Goal: Task Accomplishment & Management: Manage account settings

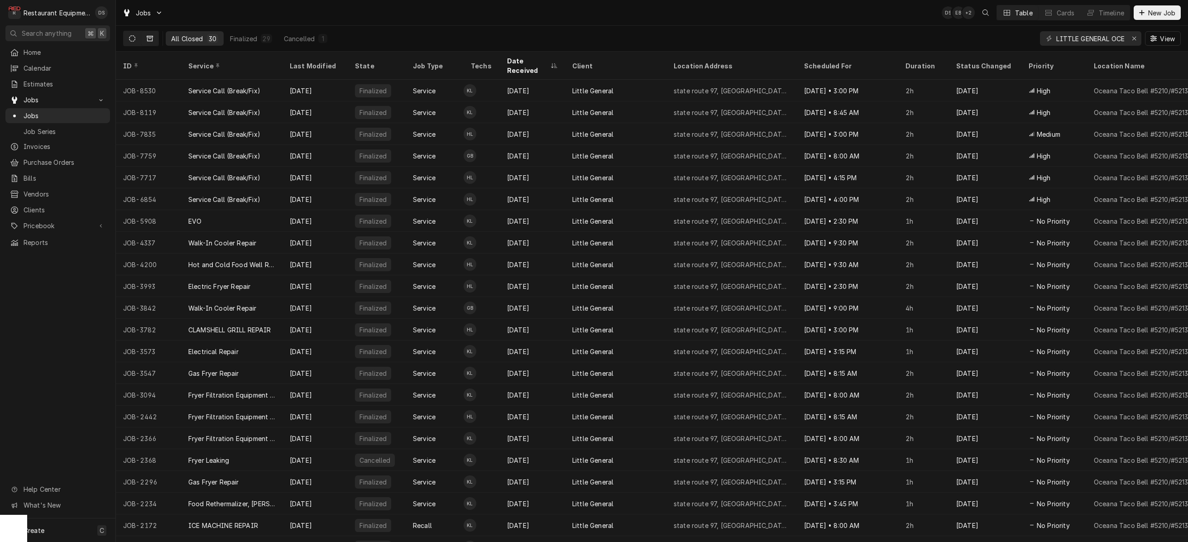
click at [130, 36] on button "Dynamic Content Wrapper" at bounding box center [132, 38] width 17 height 14
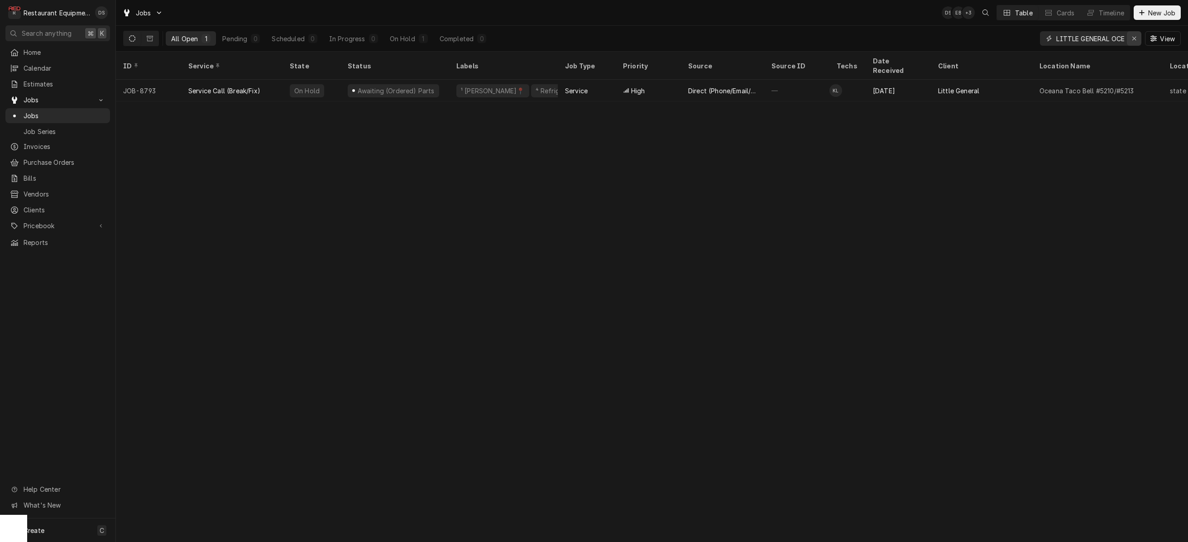
click at [773, 38] on icon "Erase input" at bounding box center [1134, 38] width 5 height 6
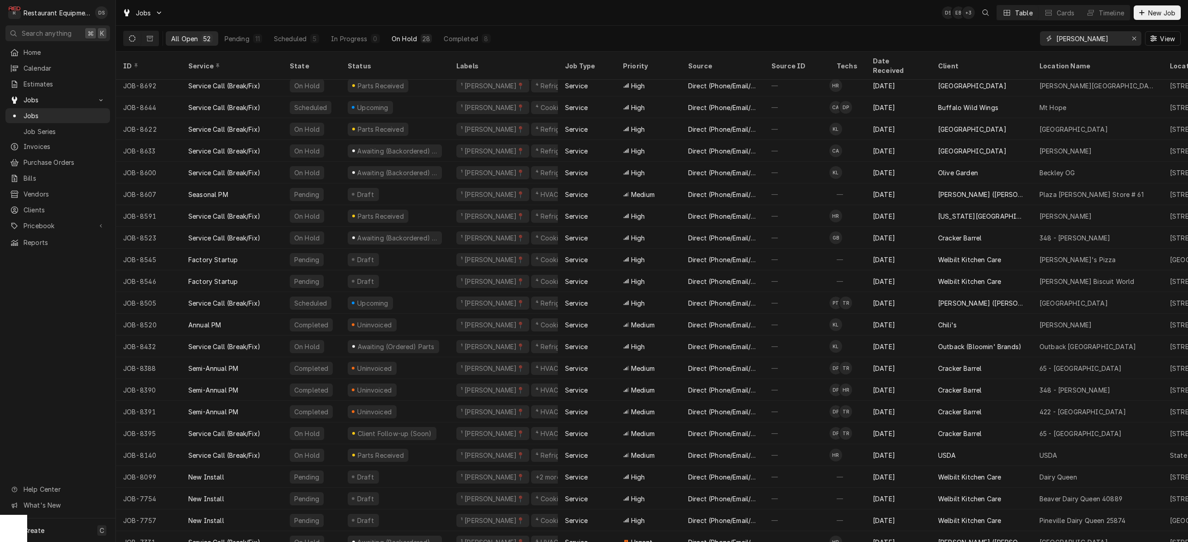
type input "[PERSON_NAME]"
click at [404, 39] on div "On Hold" at bounding box center [404, 39] width 25 height 10
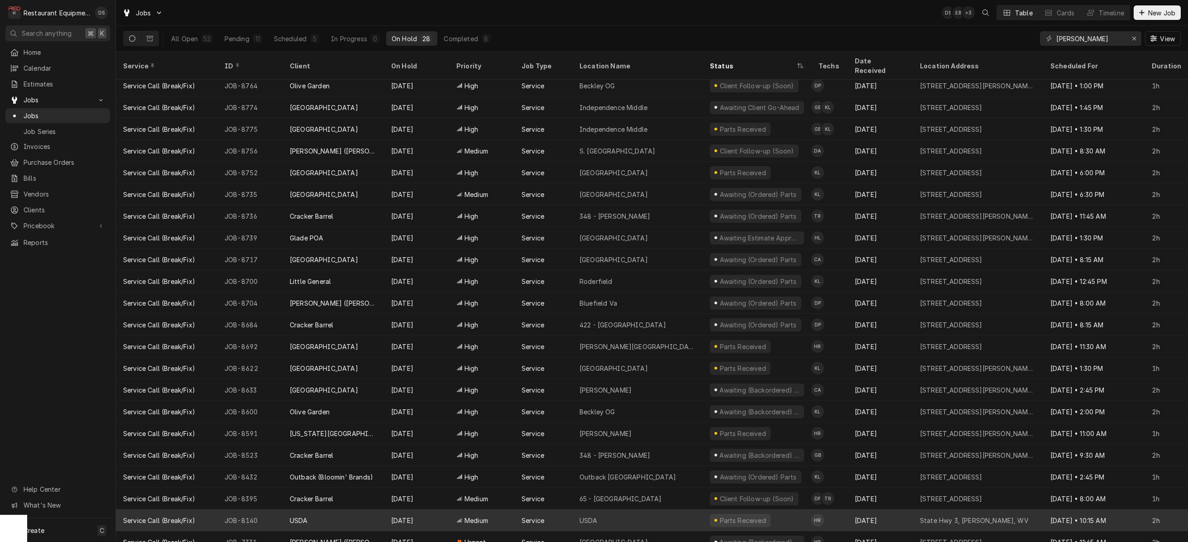
click at [667, 509] on div "USDA" at bounding box center [637, 520] width 130 height 22
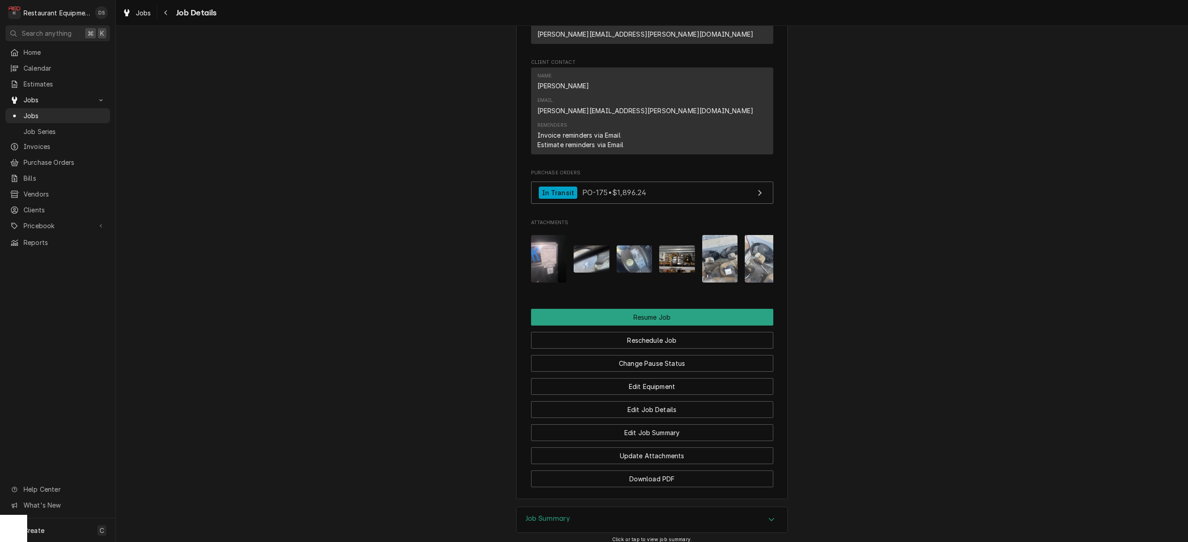
scroll to position [974, 0]
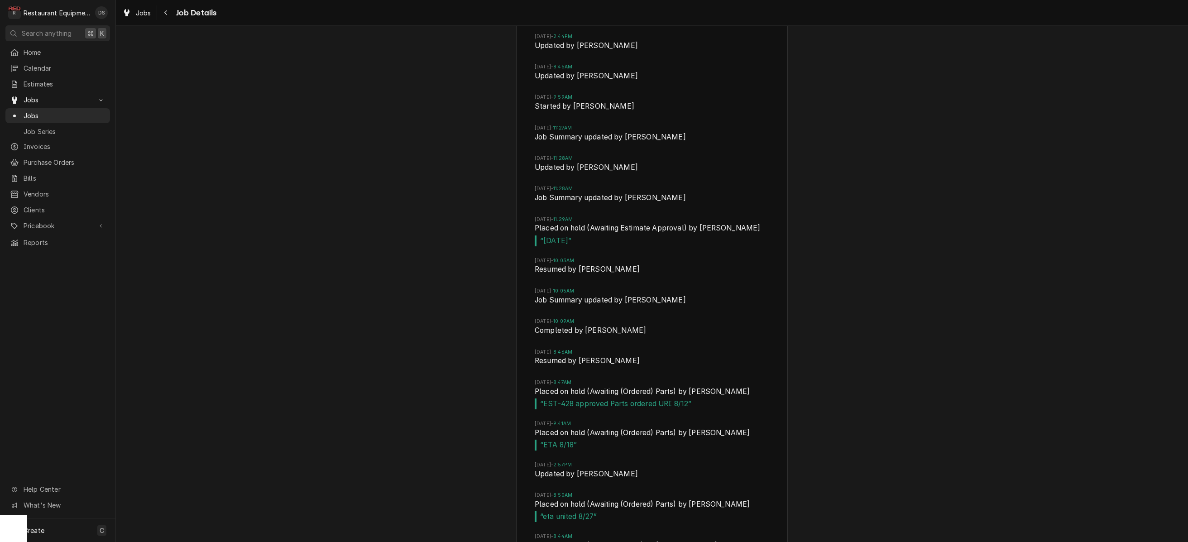
scroll to position [1587, 0]
click at [167, 8] on div "Navigate back" at bounding box center [166, 12] width 9 height 9
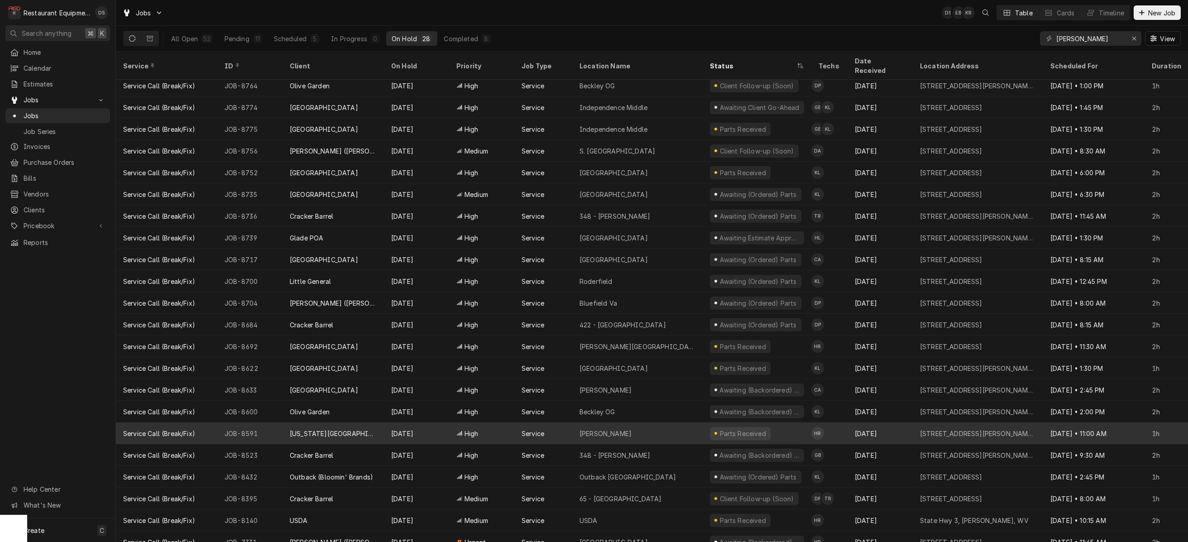
scroll to position [0, 0]
click at [659, 426] on div "Beckley" at bounding box center [637, 433] width 130 height 22
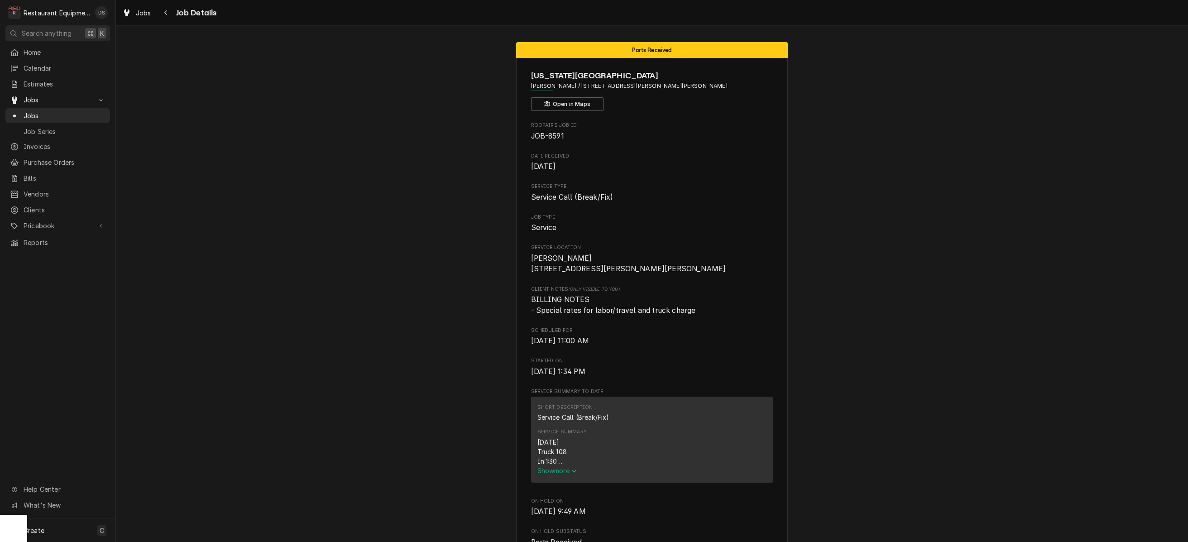
click at [158, 11] on div "Jobs Job Details" at bounding box center [168, 12] width 98 height 15
click at [164, 13] on icon "Navigate back" at bounding box center [166, 13] width 4 height 6
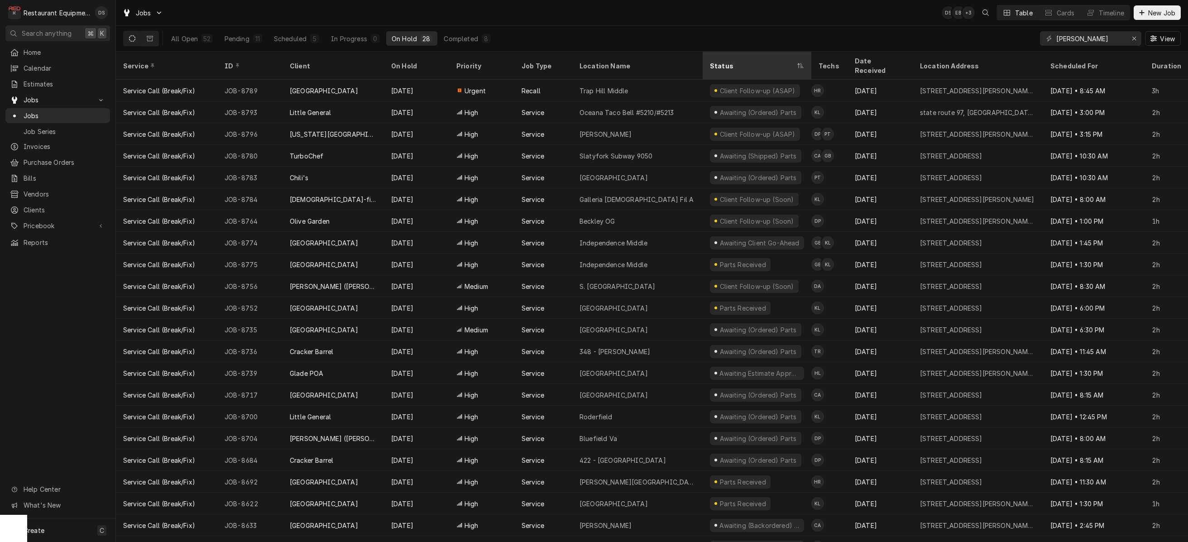
click at [760, 61] on div "Status" at bounding box center [752, 66] width 85 height 10
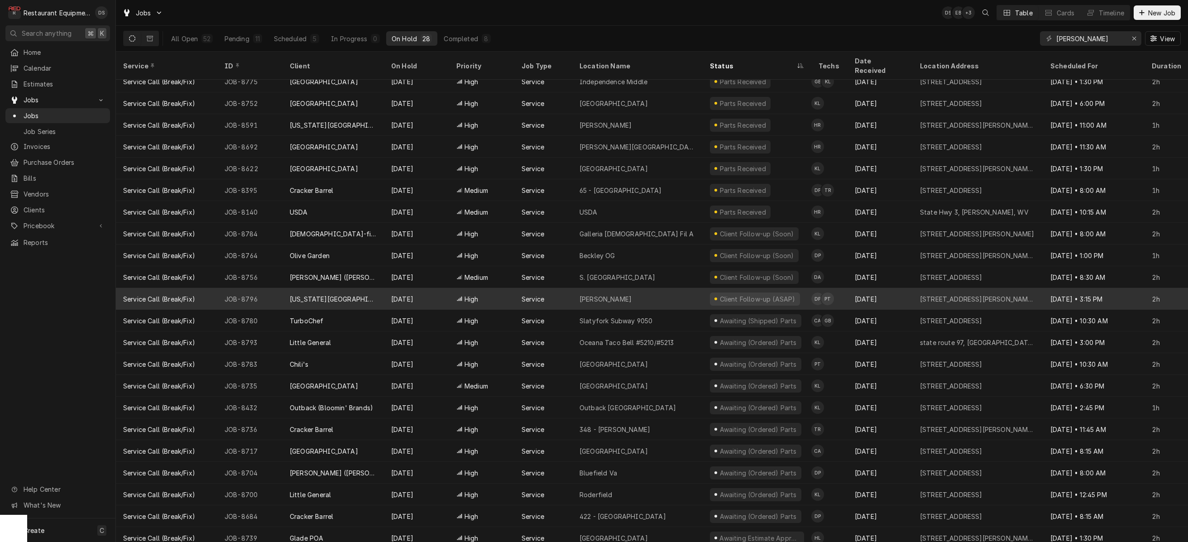
scroll to position [7, 0]
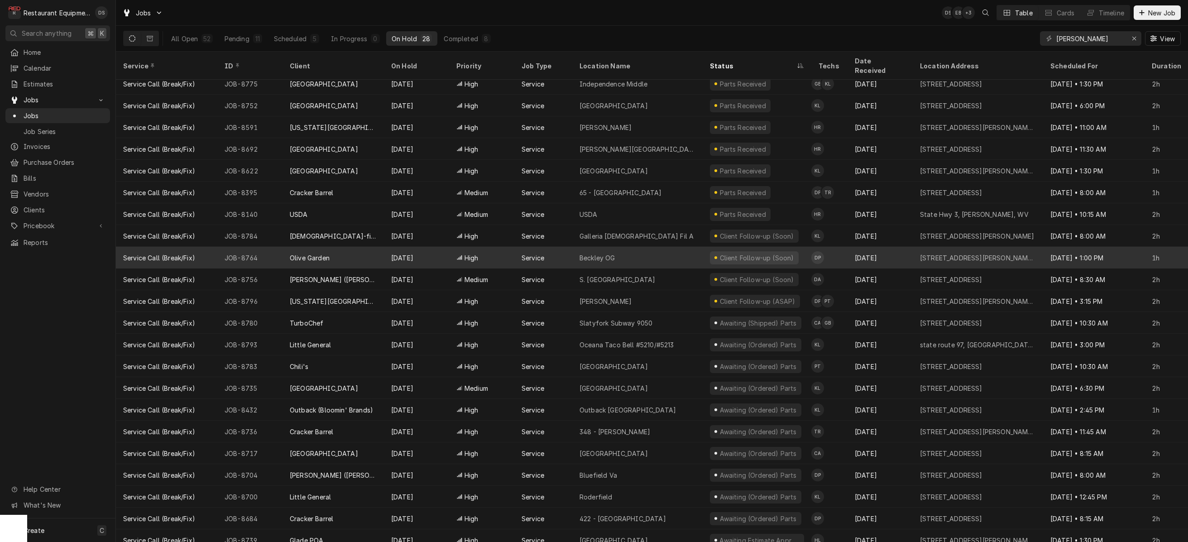
click at [674, 247] on div "Beckley OG" at bounding box center [637, 258] width 130 height 22
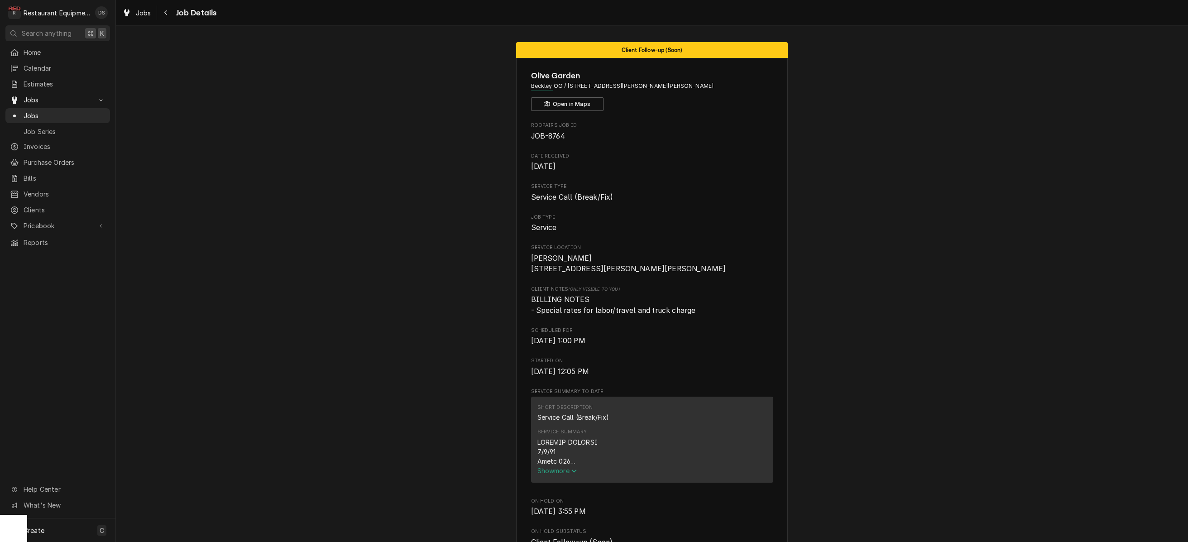
click at [551, 473] on span "Show more" at bounding box center [557, 471] width 40 height 8
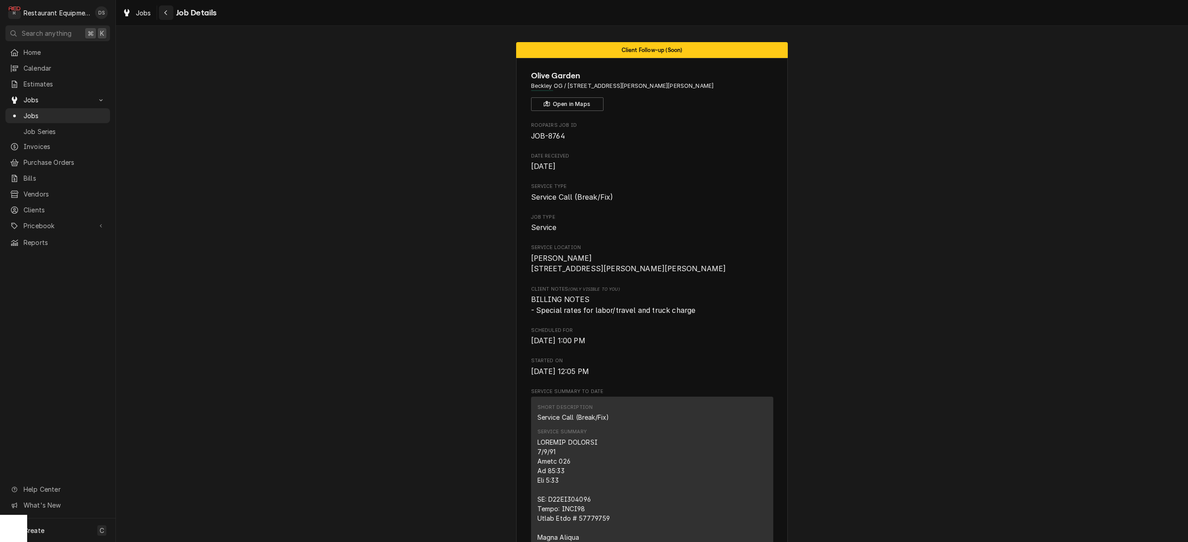
click at [167, 9] on div "Navigate back" at bounding box center [166, 12] width 9 height 9
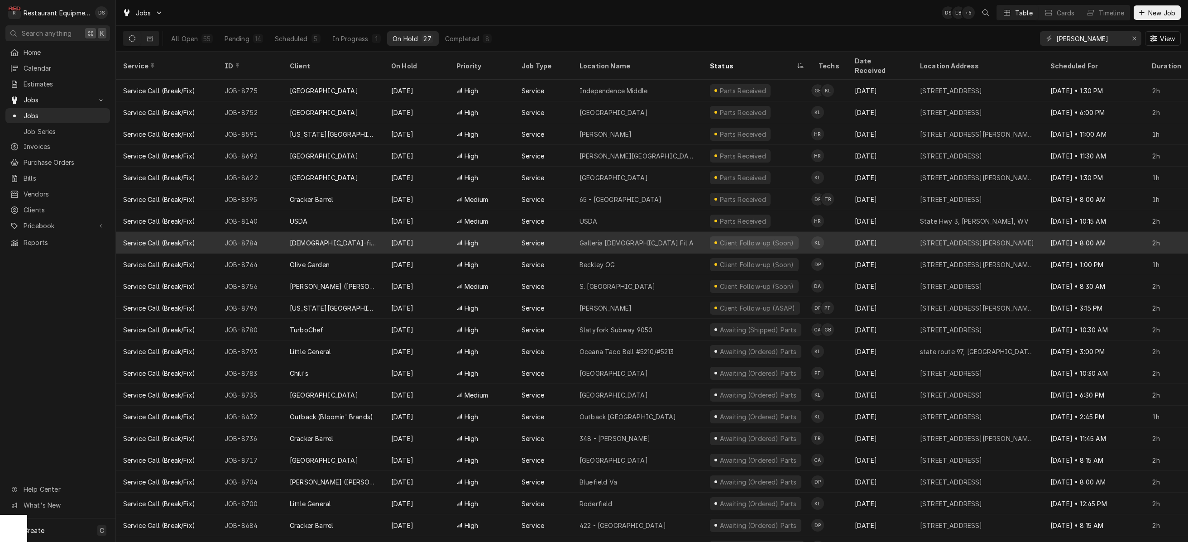
click at [565, 234] on div "Service" at bounding box center [543, 243] width 58 height 22
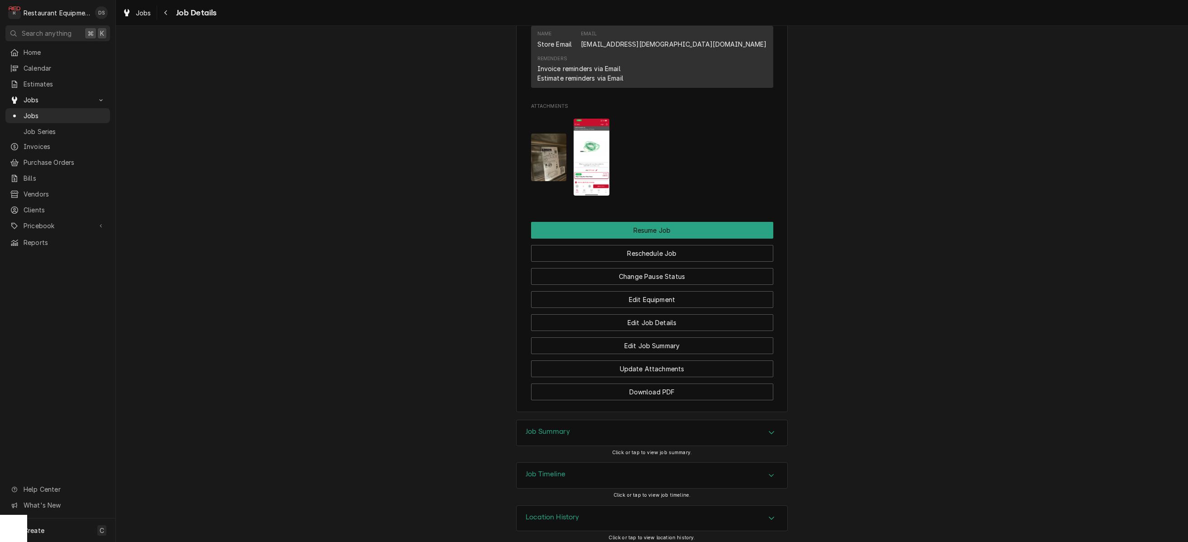
scroll to position [831, 0]
click at [172, 15] on button "Navigate back" at bounding box center [166, 12] width 14 height 14
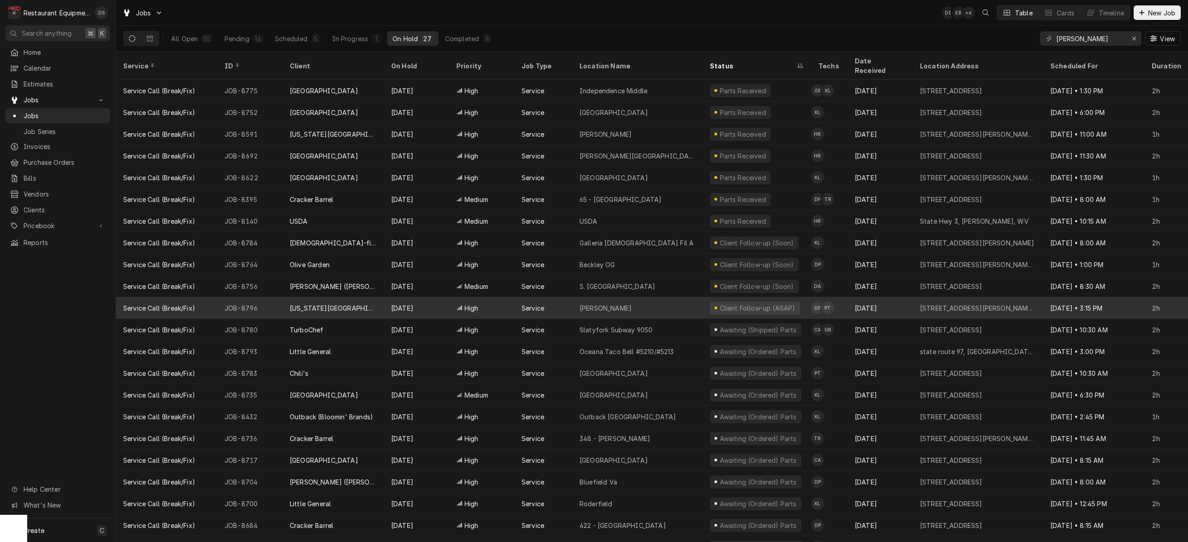
click at [574, 299] on div "Beckley" at bounding box center [637, 308] width 130 height 22
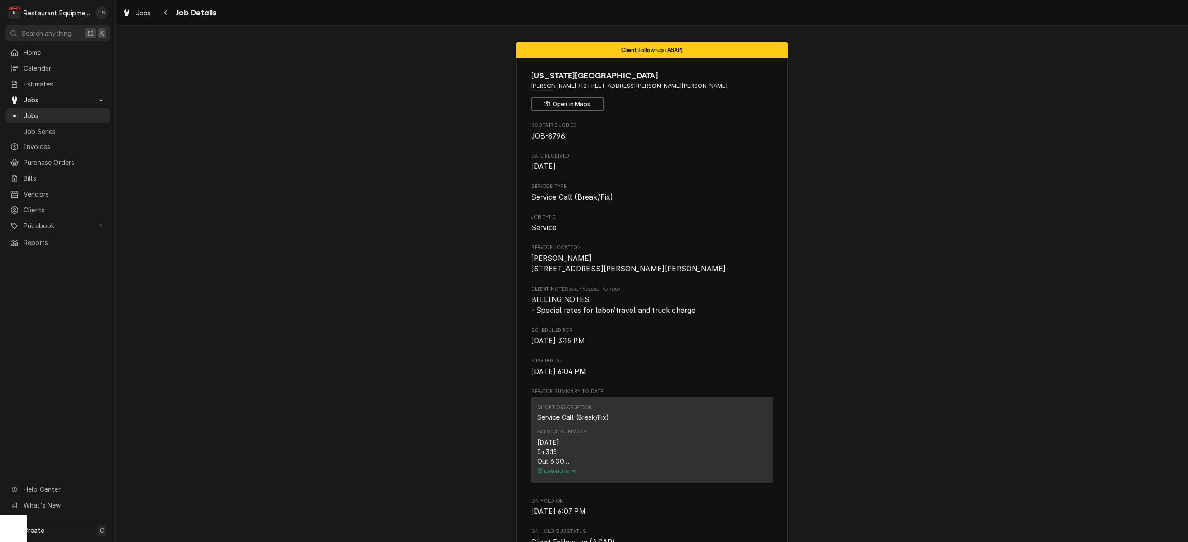
click at [567, 474] on span "Show more" at bounding box center [557, 471] width 40 height 8
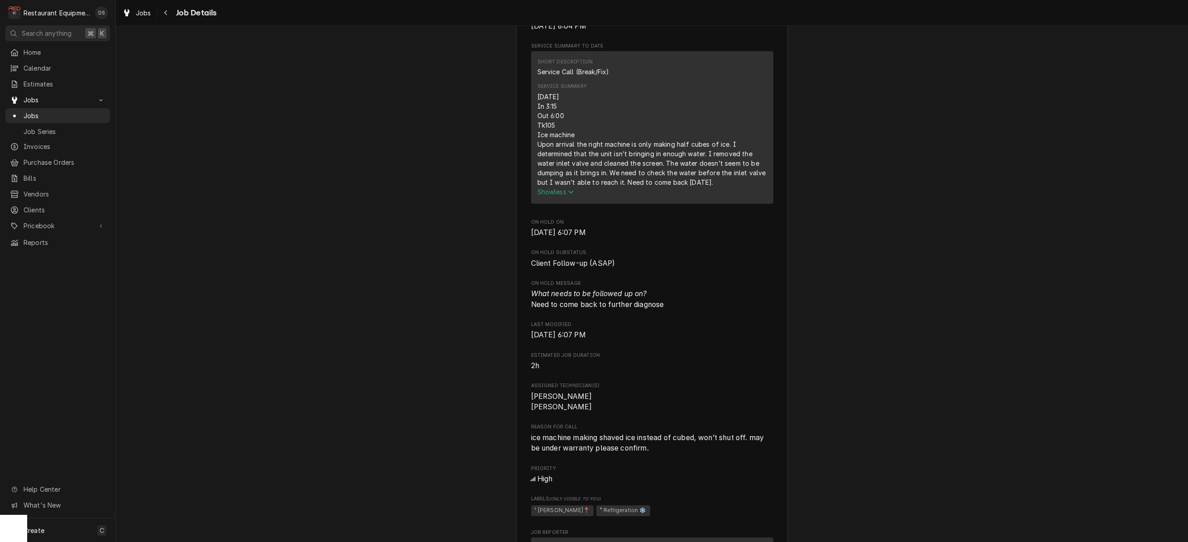
scroll to position [385, 0]
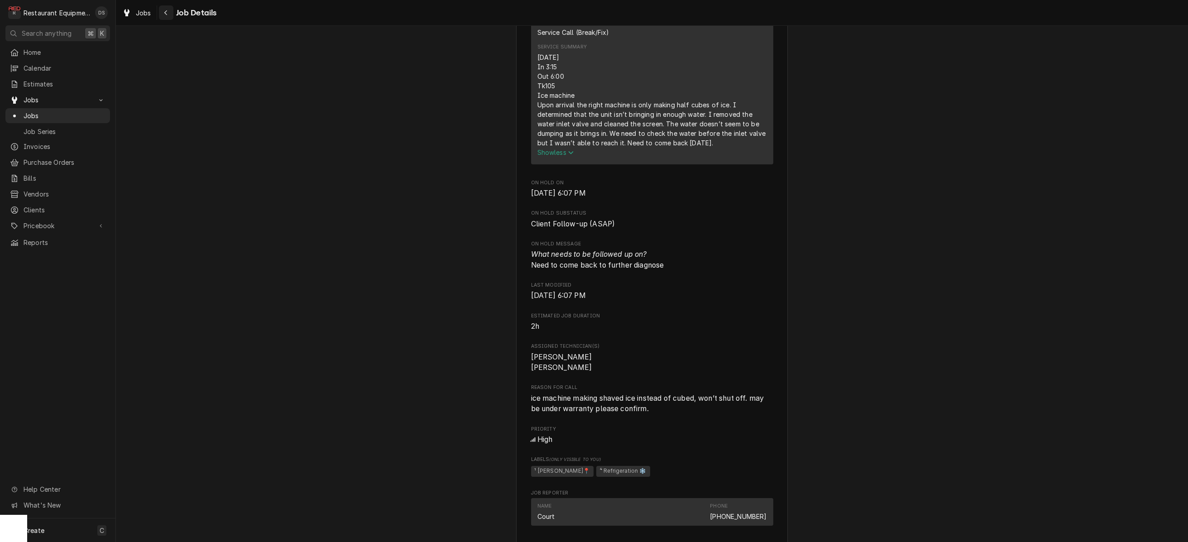
click at [167, 12] on icon "Navigate back" at bounding box center [166, 13] width 4 height 6
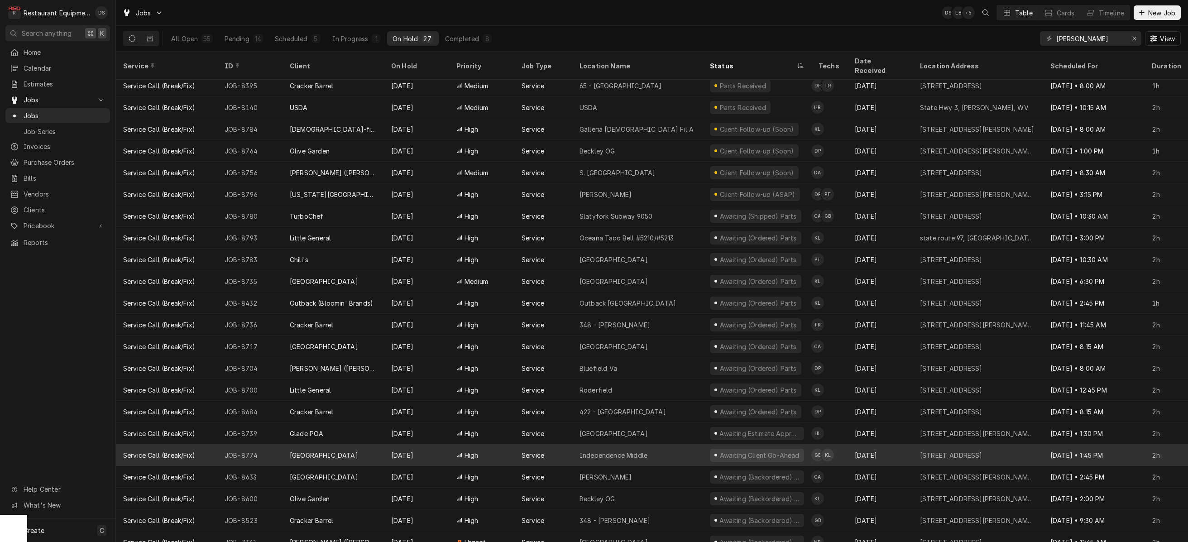
click at [692, 444] on div "Independence Middle" at bounding box center [637, 455] width 130 height 22
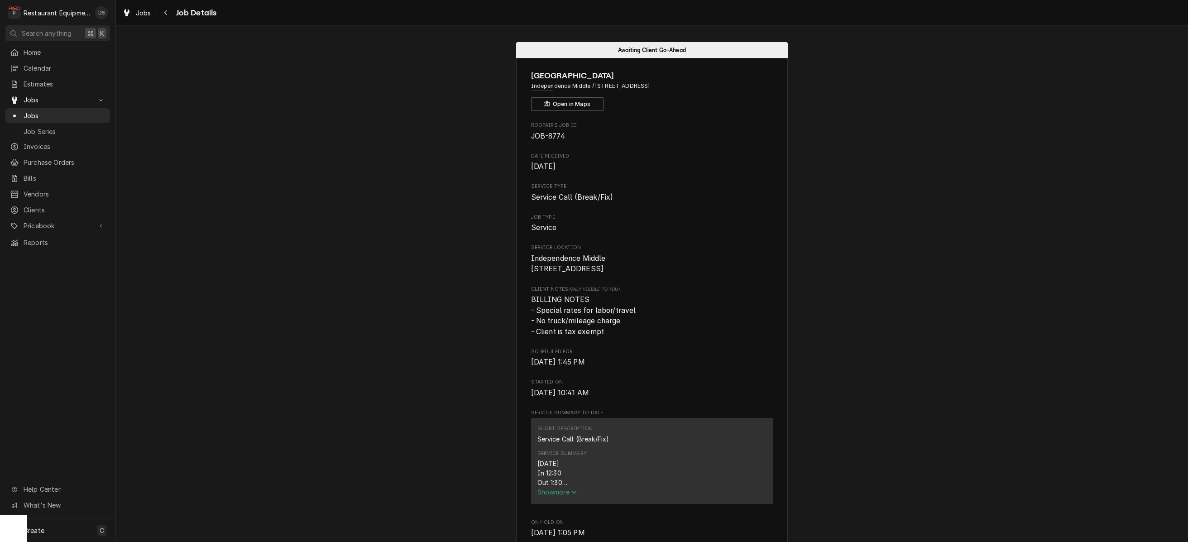
click at [559, 492] on span "Show more" at bounding box center [557, 492] width 40 height 8
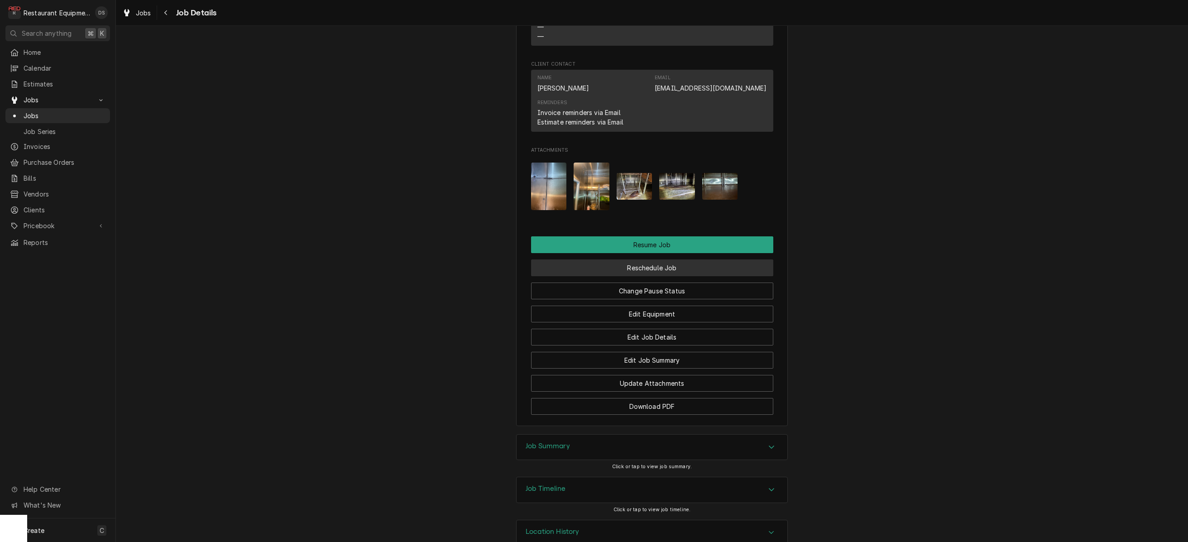
scroll to position [1055, 0]
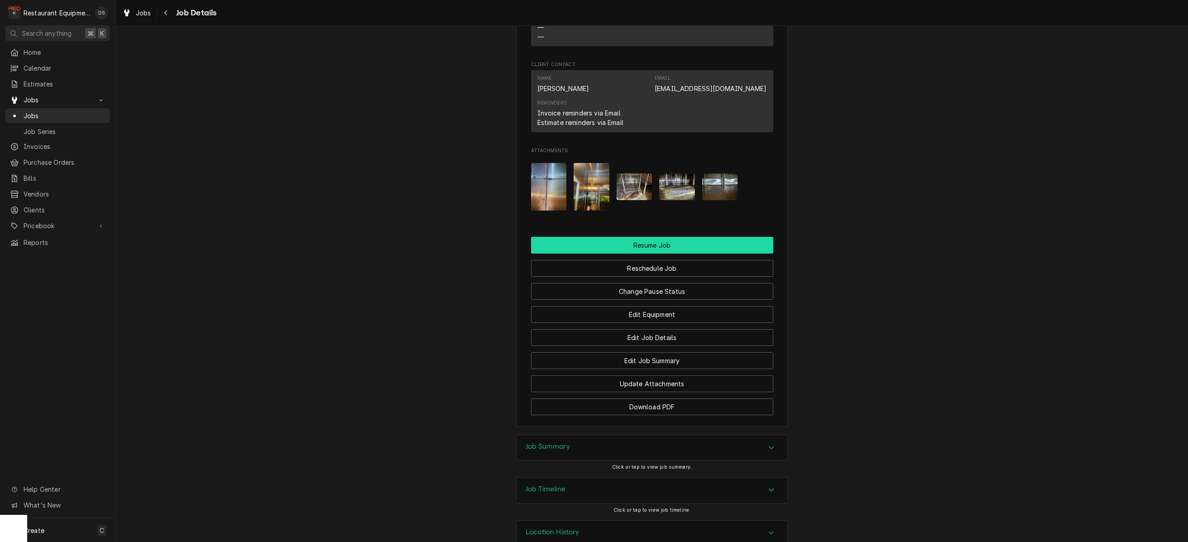
click at [665, 237] on button "Resume Job" at bounding box center [652, 245] width 242 height 17
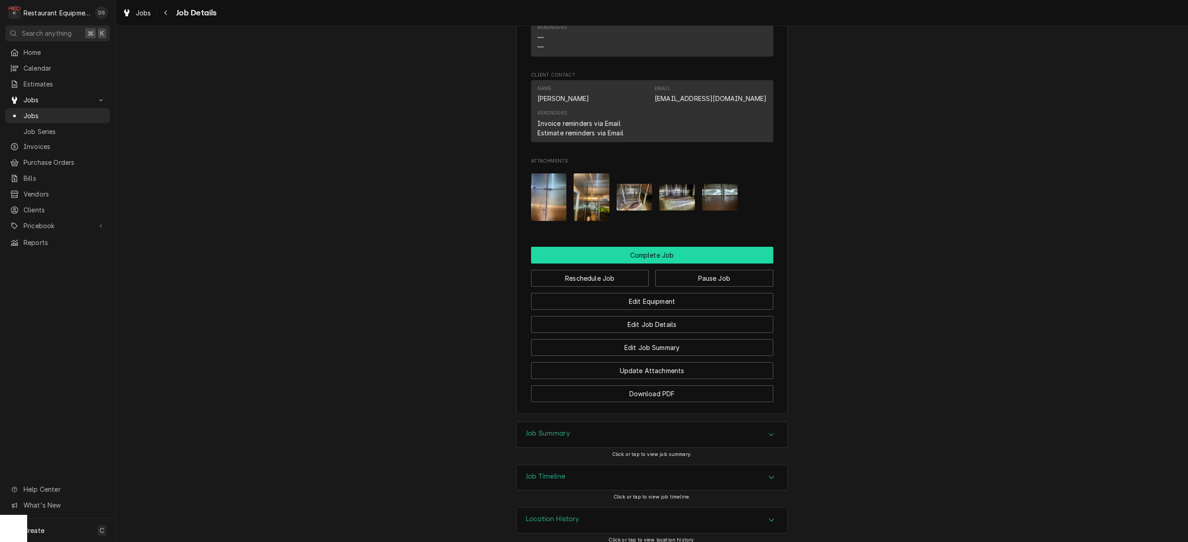
scroll to position [896, 0]
click at [618, 247] on button "Complete Job" at bounding box center [652, 255] width 242 height 17
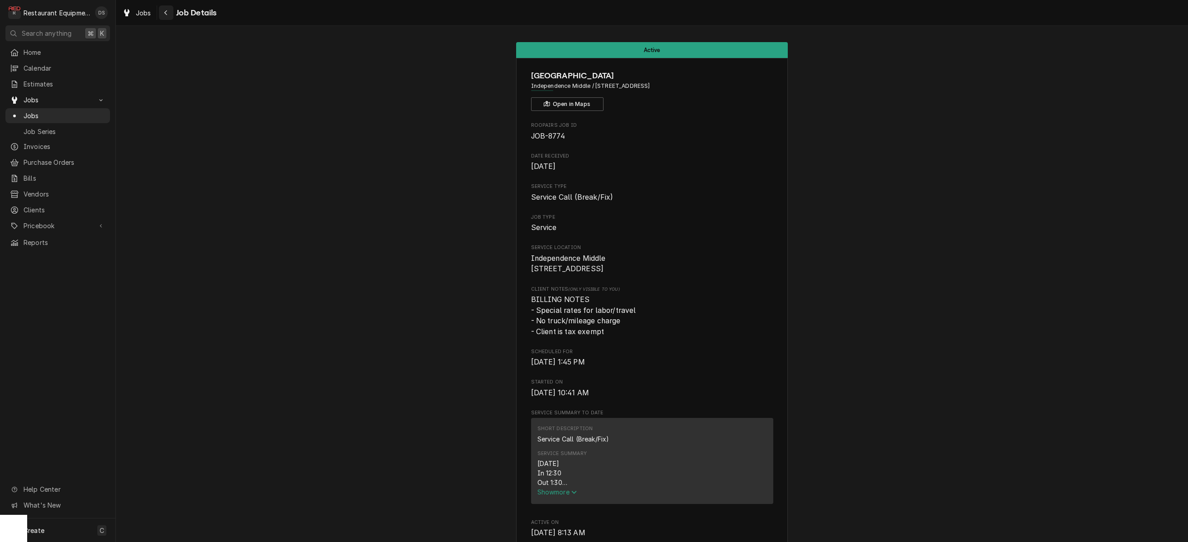
drag, startPoint x: 0, startPoint y: 0, endPoint x: 166, endPoint y: 11, distance: 166.5
click at [166, 11] on icon "Navigate back" at bounding box center [165, 12] width 3 height 5
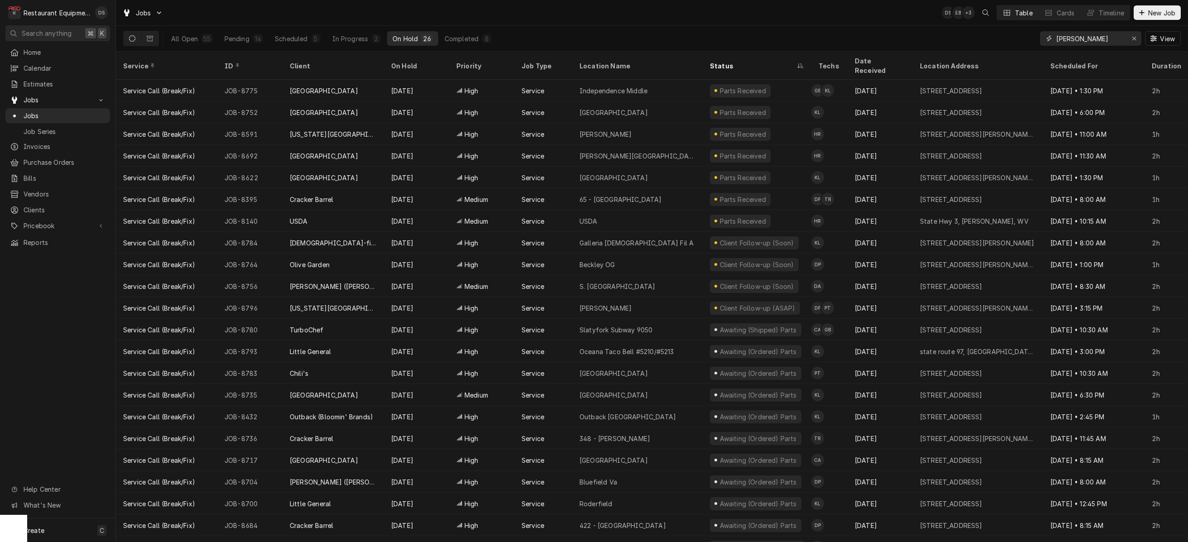
click at [1107, 44] on input "beckley" at bounding box center [1090, 38] width 68 height 14
type input "b"
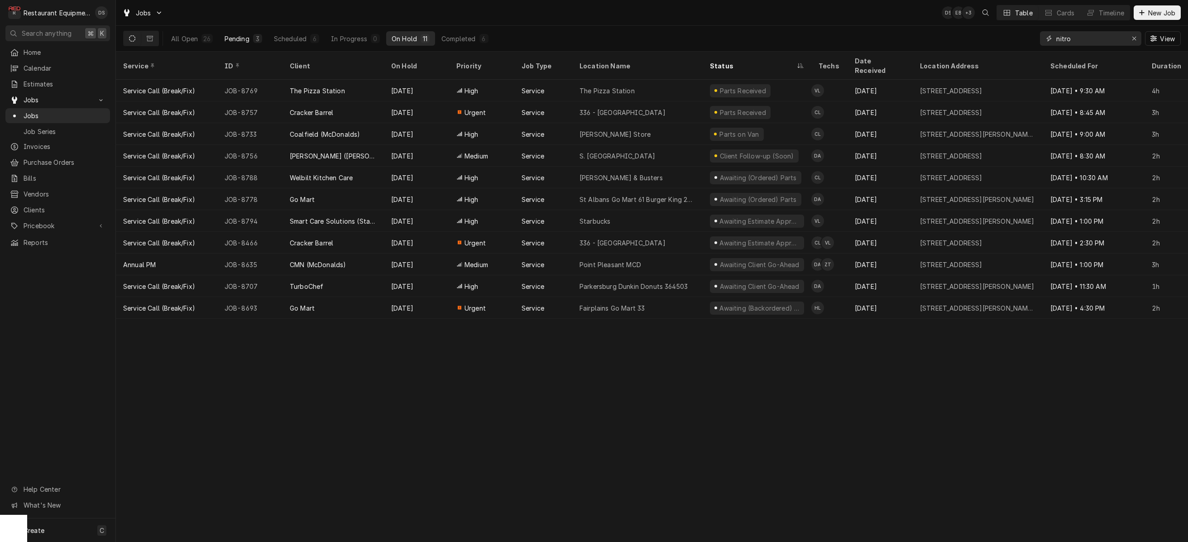
type input "nitro"
click at [257, 36] on div "3" at bounding box center [257, 39] width 5 height 10
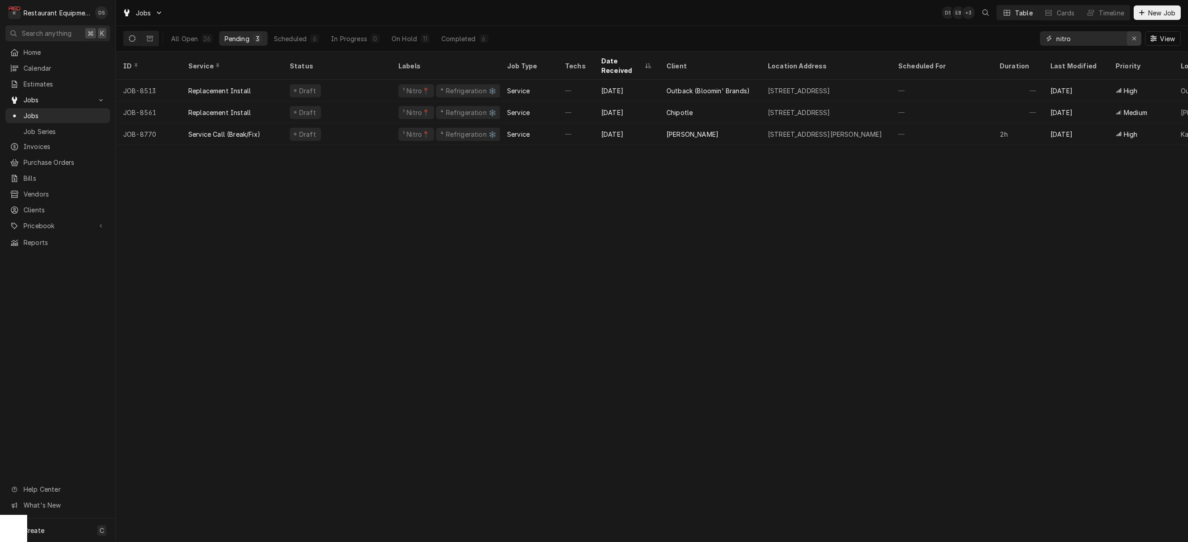
click at [1133, 38] on icon "Erase input" at bounding box center [1134, 38] width 5 height 6
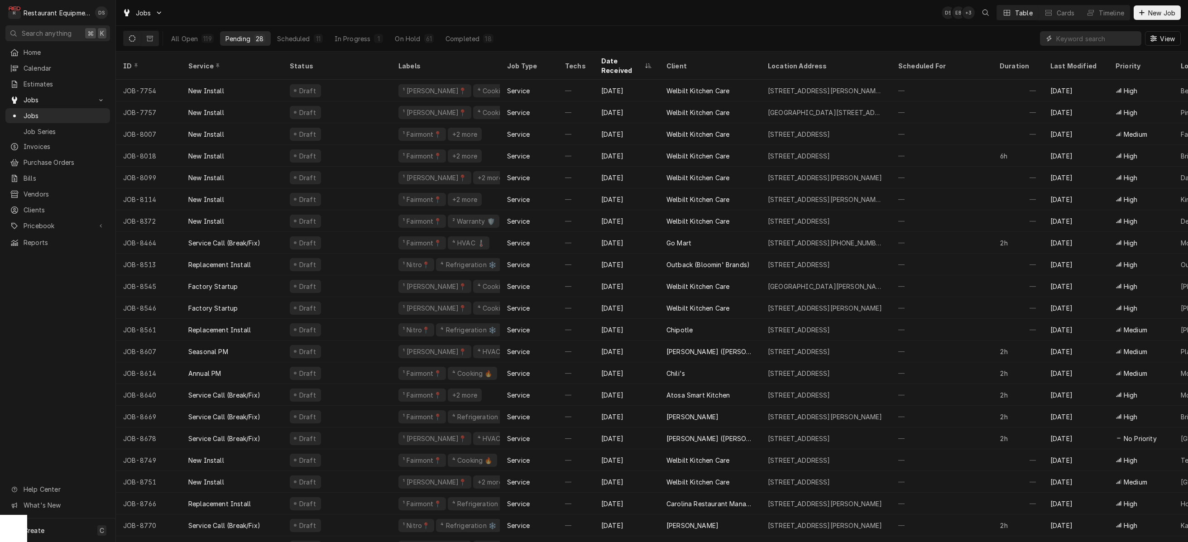
click at [1085, 37] on input "Dynamic Content Wrapper" at bounding box center [1096, 38] width 81 height 14
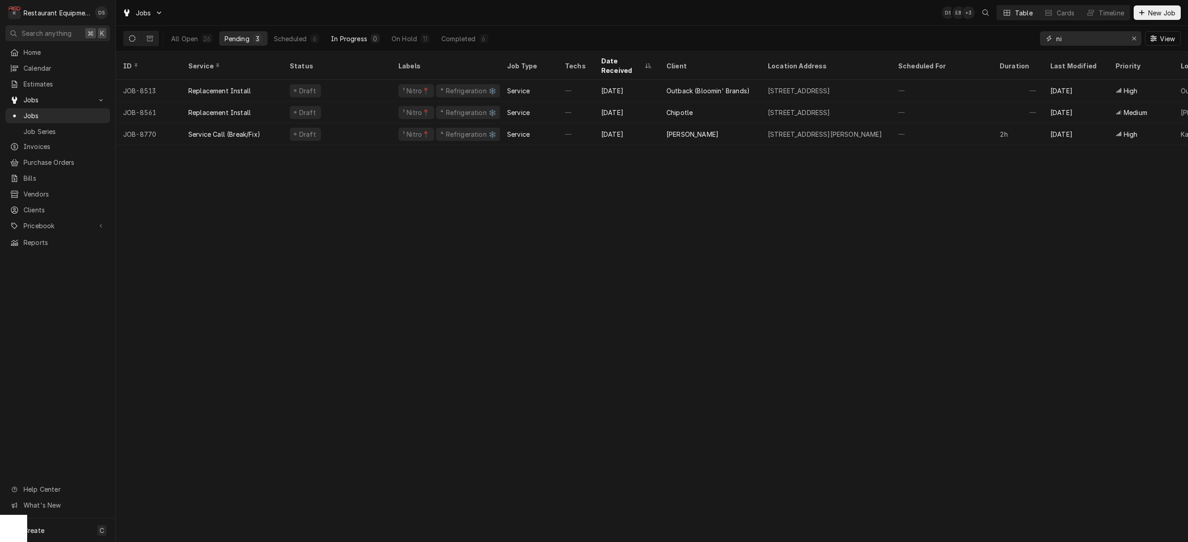
type input "n"
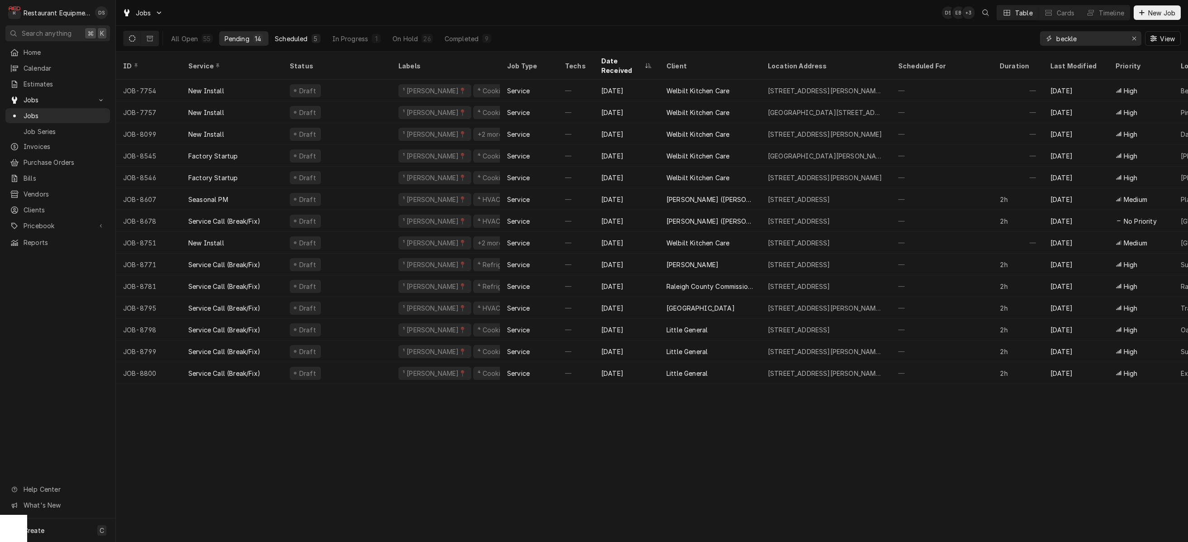
type input "beckle"
click at [305, 39] on div "Scheduled" at bounding box center [291, 39] width 33 height 10
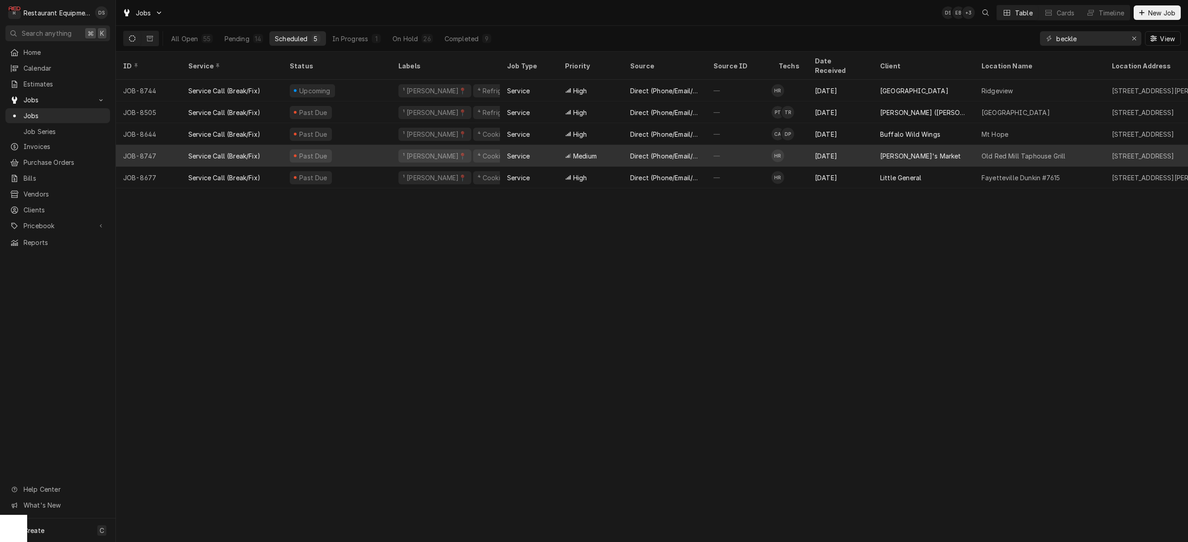
click at [385, 145] on div "Past Due" at bounding box center [337, 156] width 109 height 22
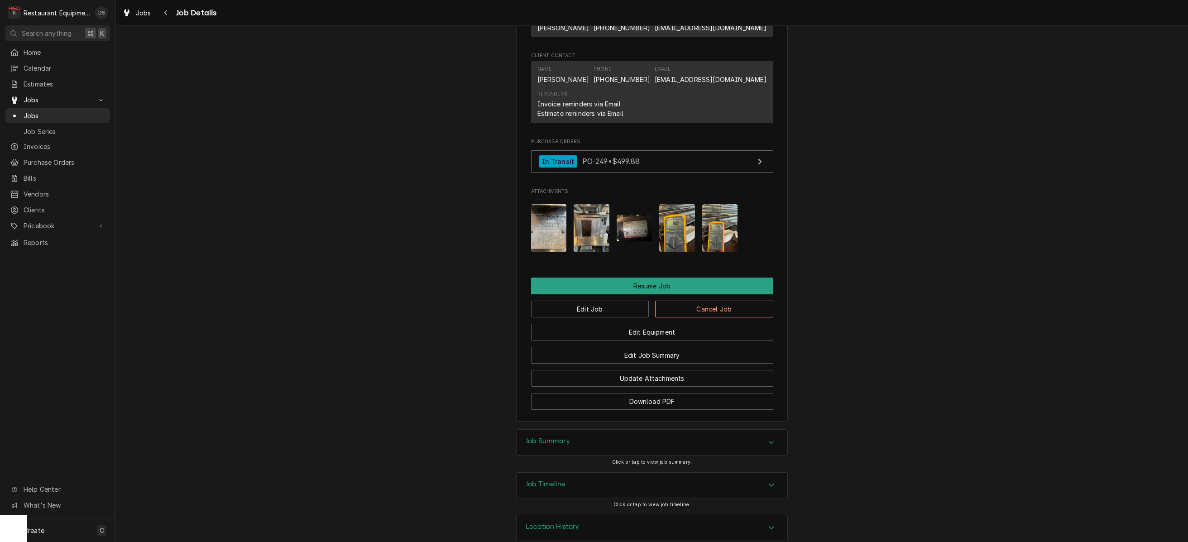
scroll to position [775, 0]
click at [608, 302] on button "Edit Job" at bounding box center [590, 310] width 118 height 17
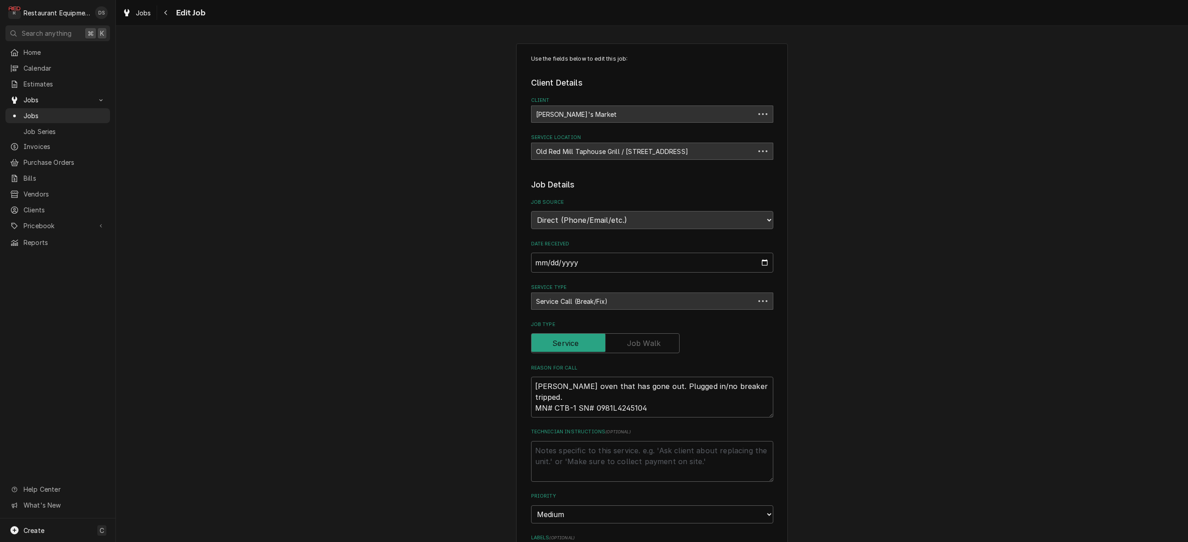
type textarea "x"
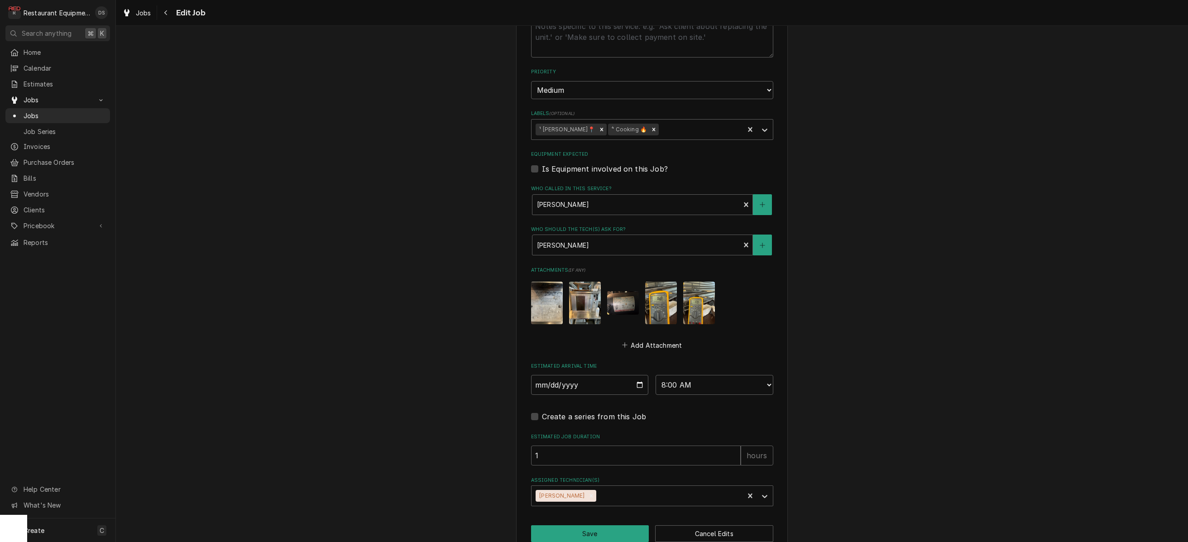
scroll to position [414, 0]
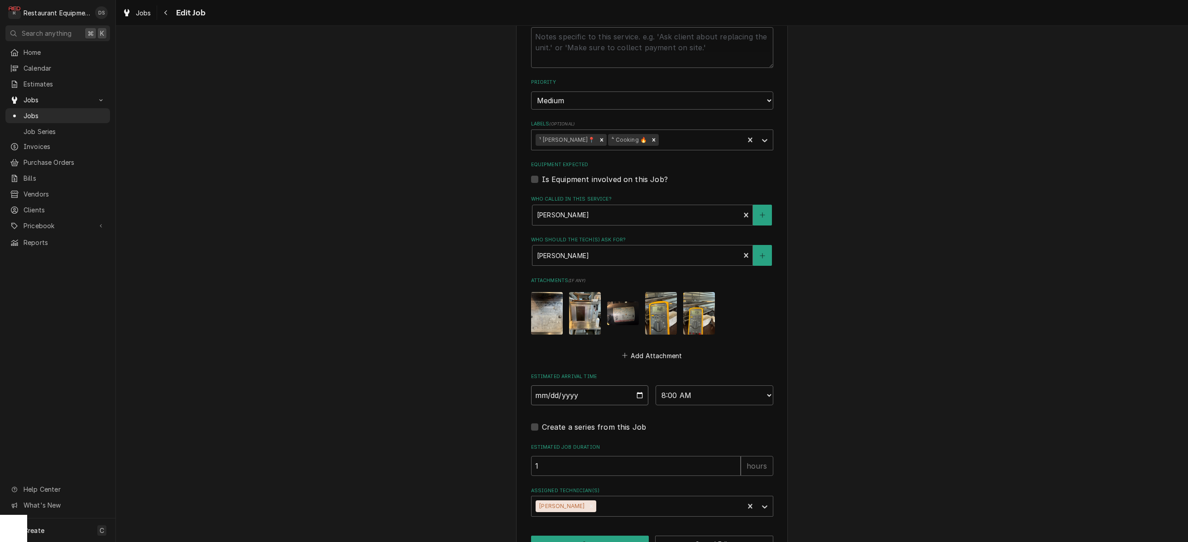
click at [554, 385] on input "2025-09-04" at bounding box center [590, 395] width 118 height 20
type input "2025-09-05"
type textarea "x"
select select "10:00:00"
click at [630, 536] on button "Save" at bounding box center [590, 544] width 118 height 17
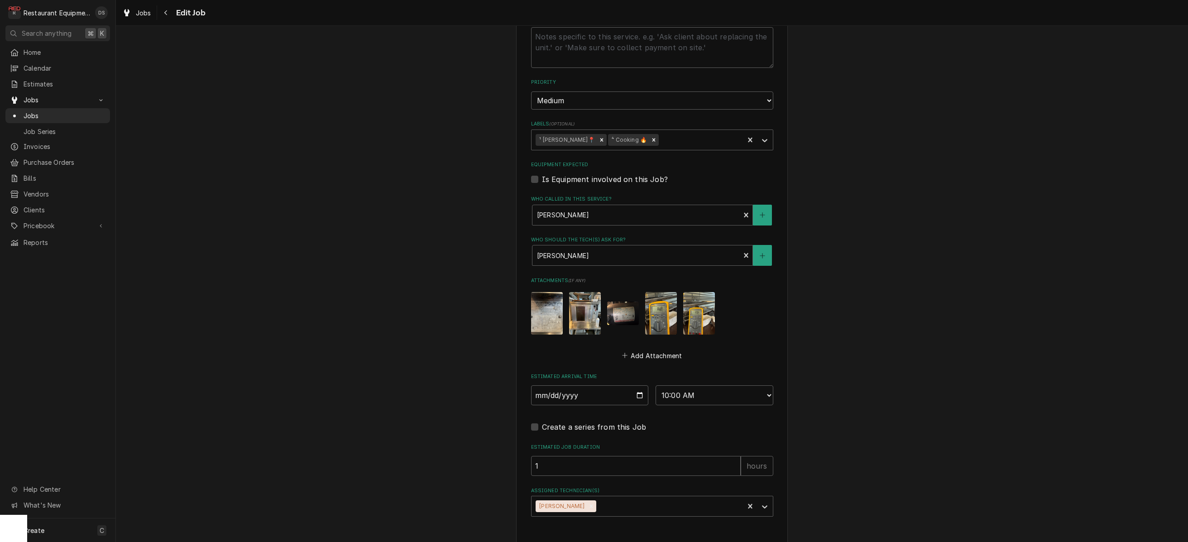
type textarea "x"
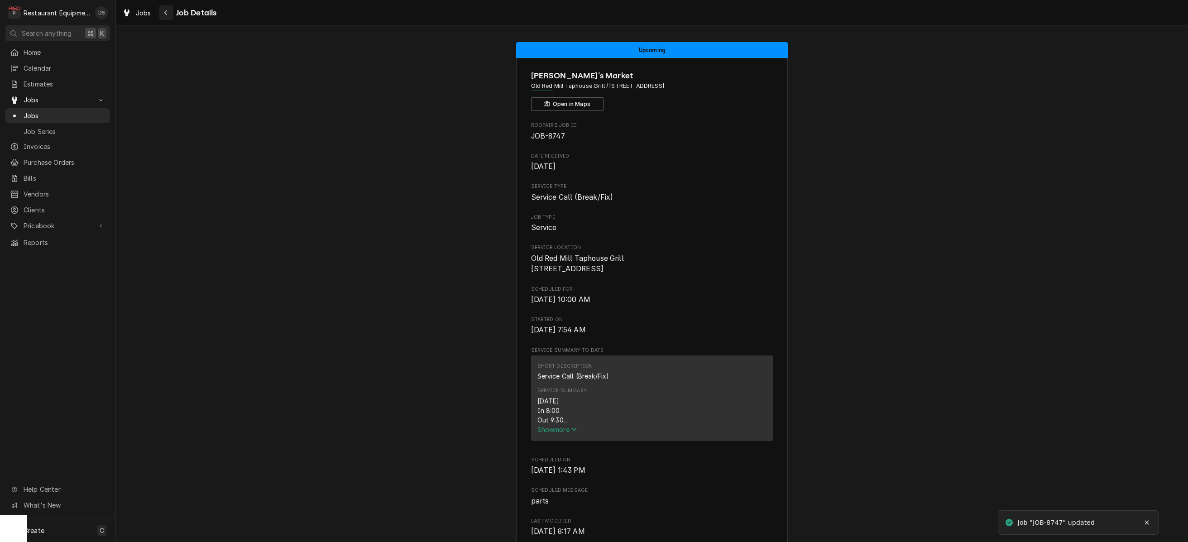
click at [171, 15] on button "Navigate back" at bounding box center [166, 12] width 14 height 14
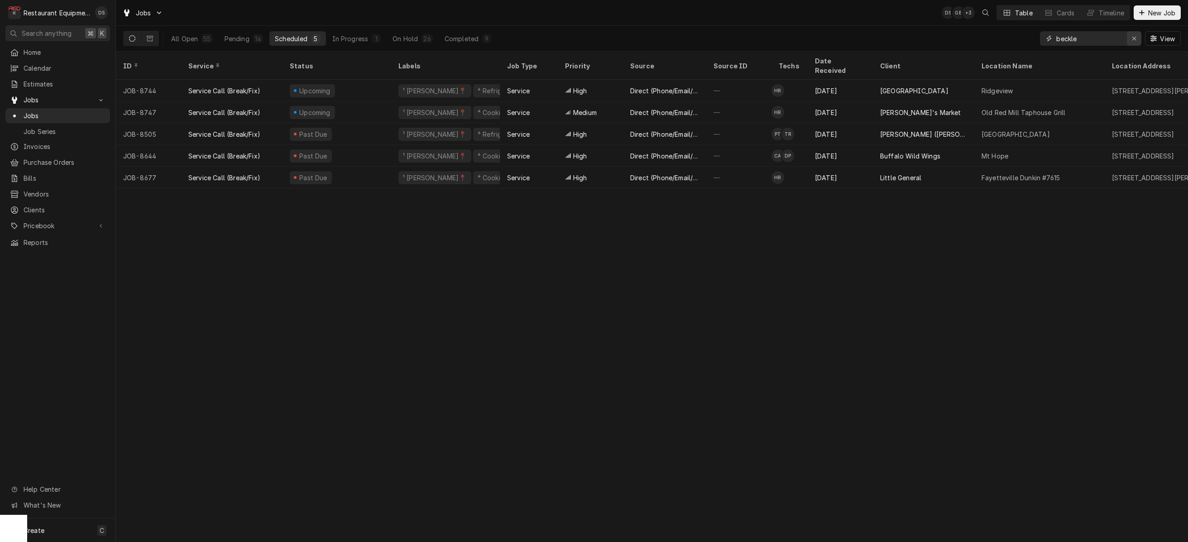
click at [1133, 38] on icon "Erase input" at bounding box center [1134, 38] width 5 height 6
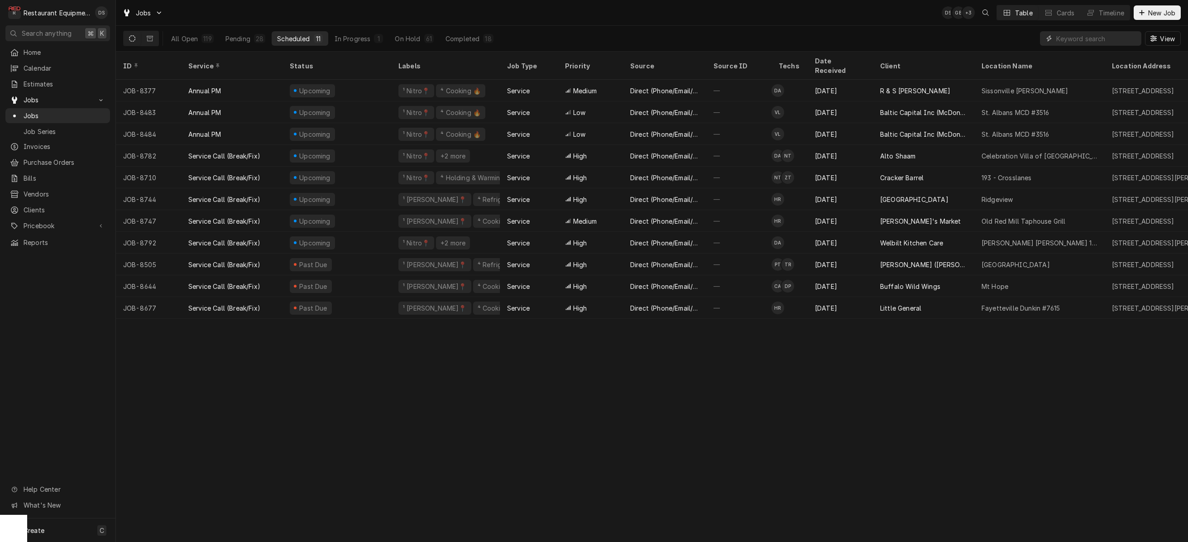
click at [1072, 42] on input "Dynamic Content Wrapper" at bounding box center [1096, 38] width 81 height 14
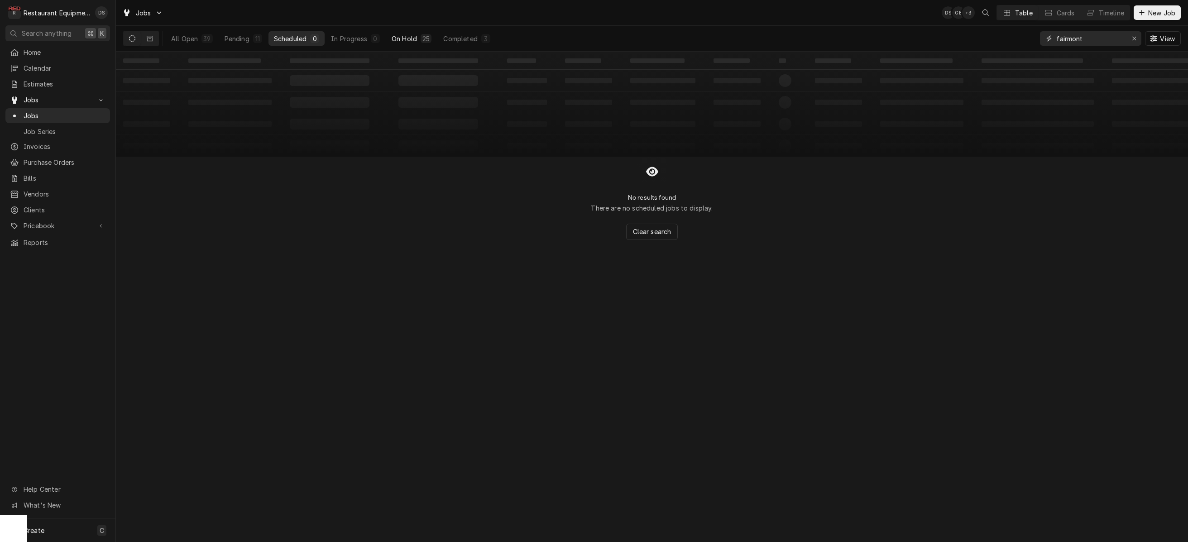
type input "fairmont"
click at [392, 36] on div "On Hold" at bounding box center [404, 39] width 25 height 10
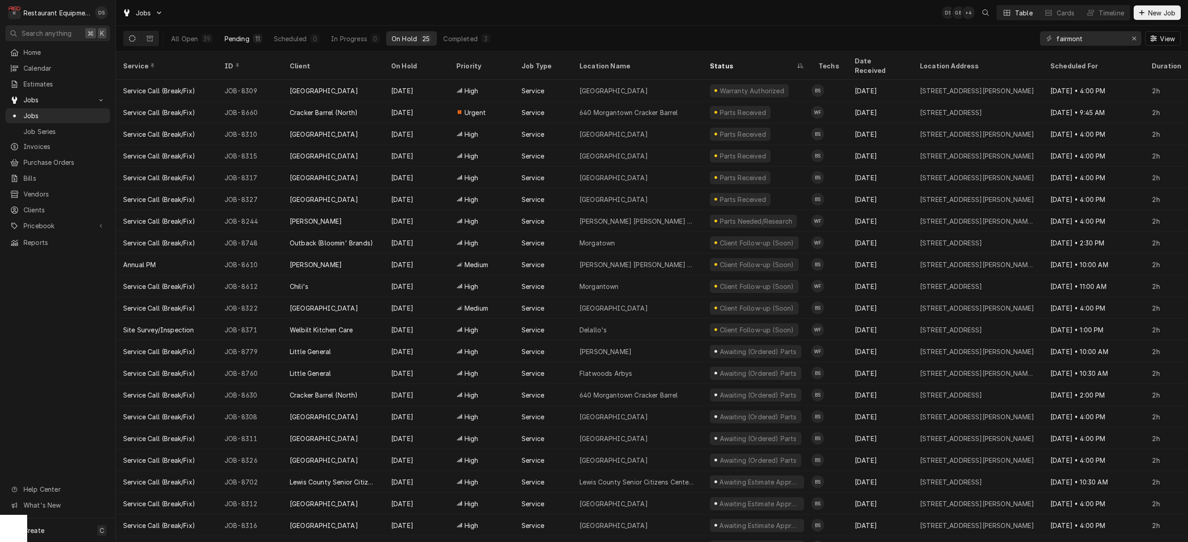
click at [250, 36] on button "Pending 11" at bounding box center [243, 38] width 48 height 14
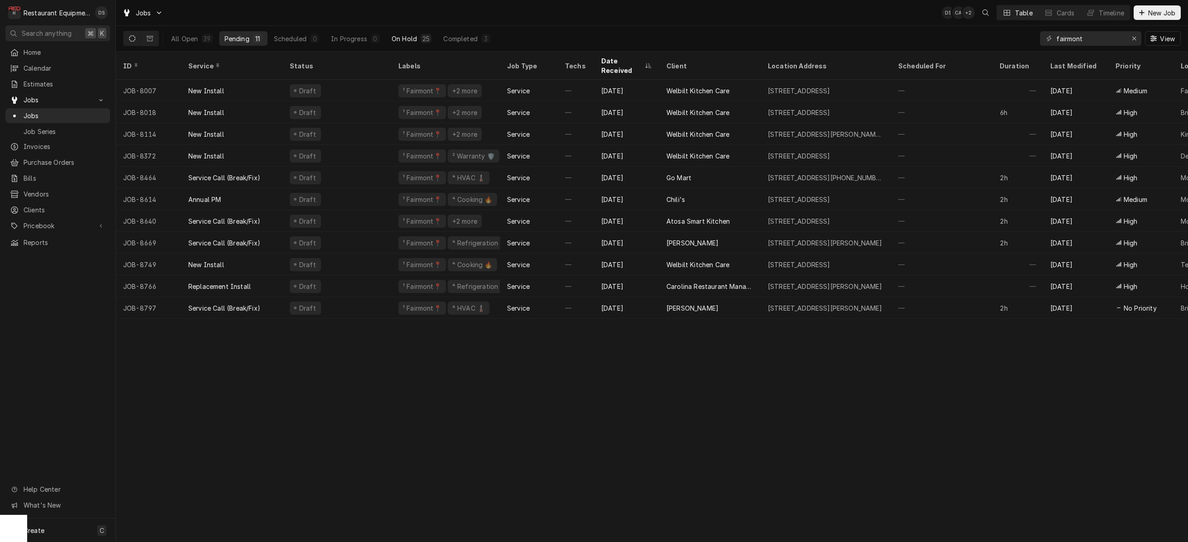
click at [419, 38] on button "On Hold 25" at bounding box center [411, 38] width 51 height 14
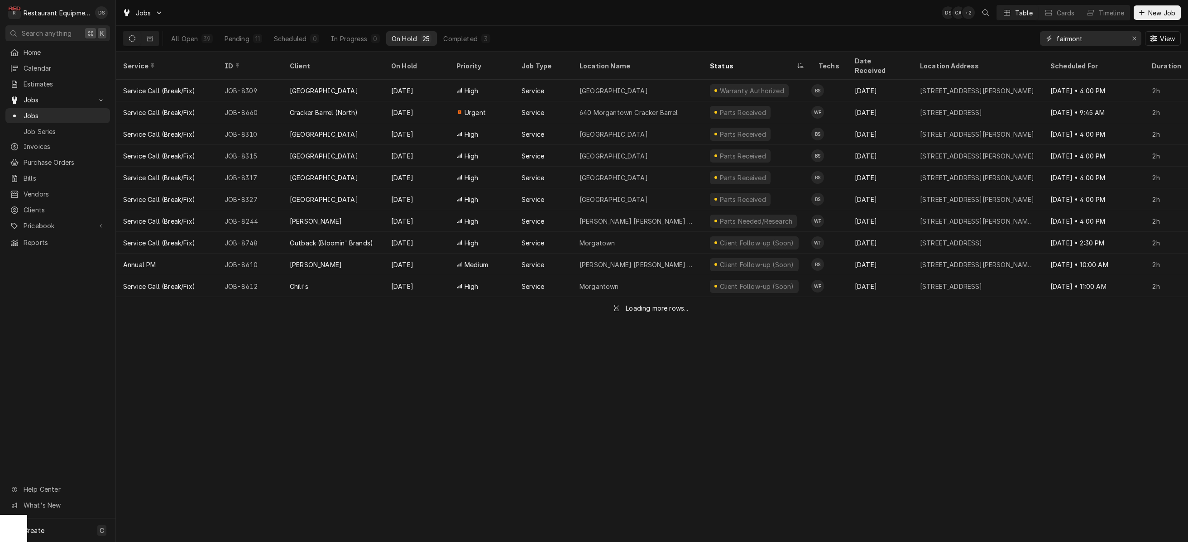
click at [1107, 38] on input "fairmont" at bounding box center [1090, 38] width 68 height 14
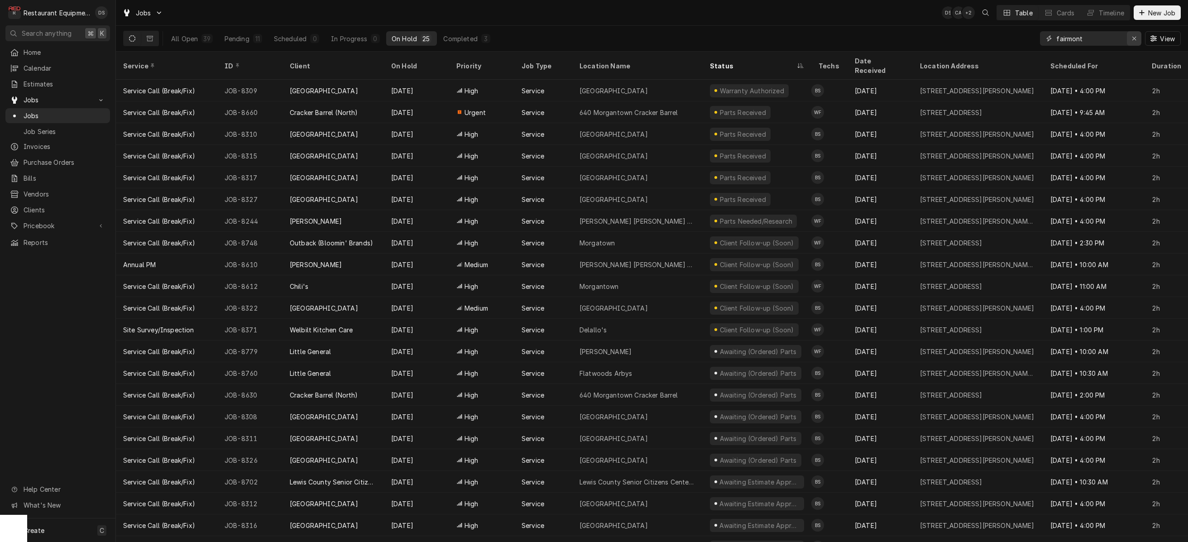
click at [1133, 37] on icon "Erase input" at bounding box center [1134, 38] width 5 height 6
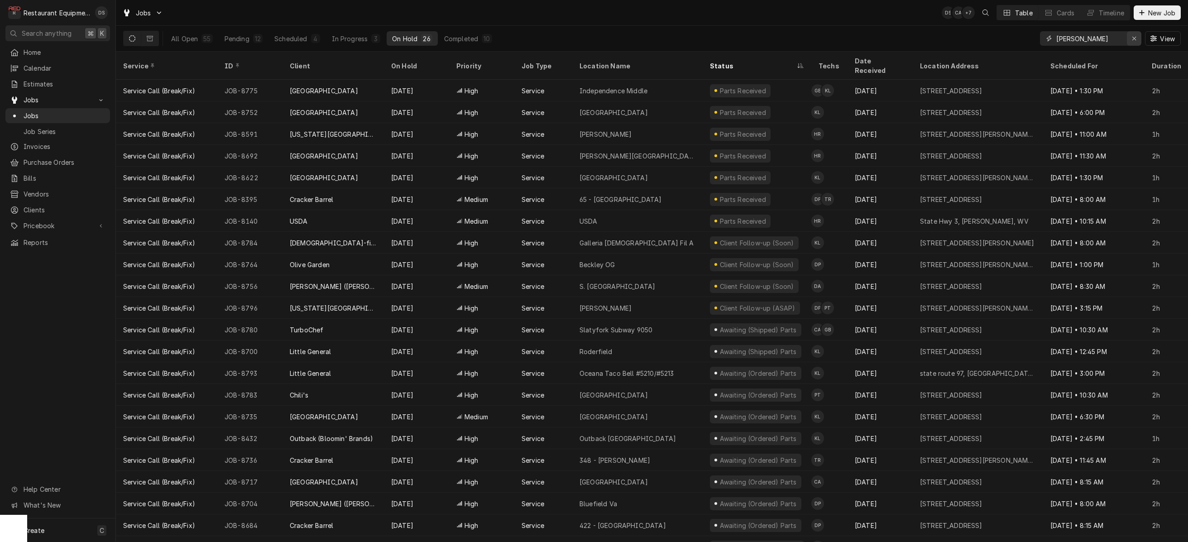
type input "beckley"
click at [1130, 40] on div "Erase input" at bounding box center [1134, 38] width 9 height 9
click at [1124, 39] on input "Dynamic Content Wrapper" at bounding box center [1098, 38] width 85 height 14
click at [1115, 38] on input "Dynamic Content Wrapper" at bounding box center [1098, 38] width 85 height 14
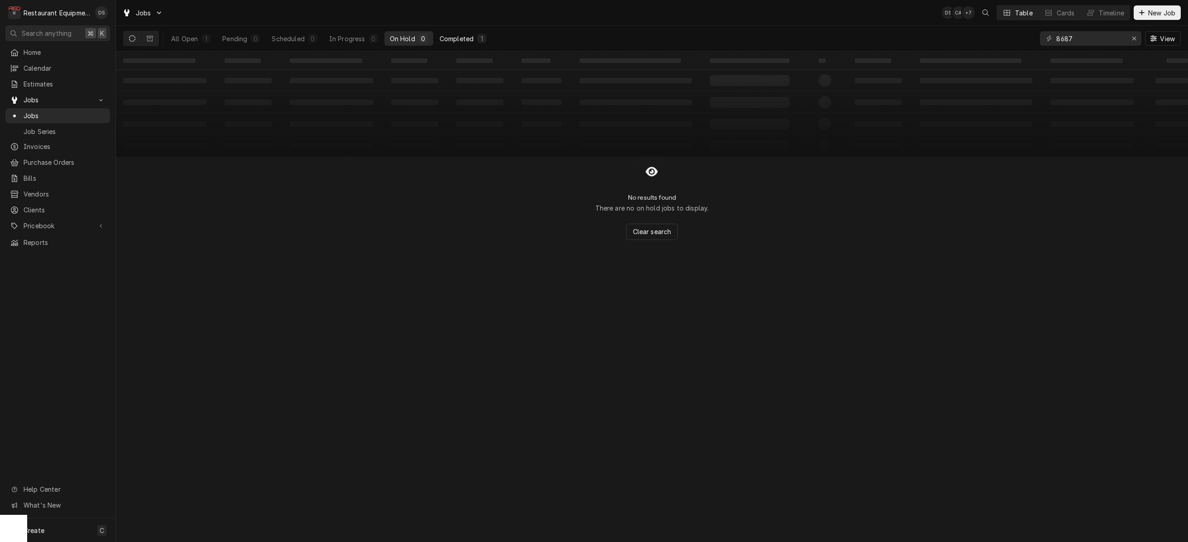
click at [463, 41] on div "Completed" at bounding box center [457, 39] width 34 height 10
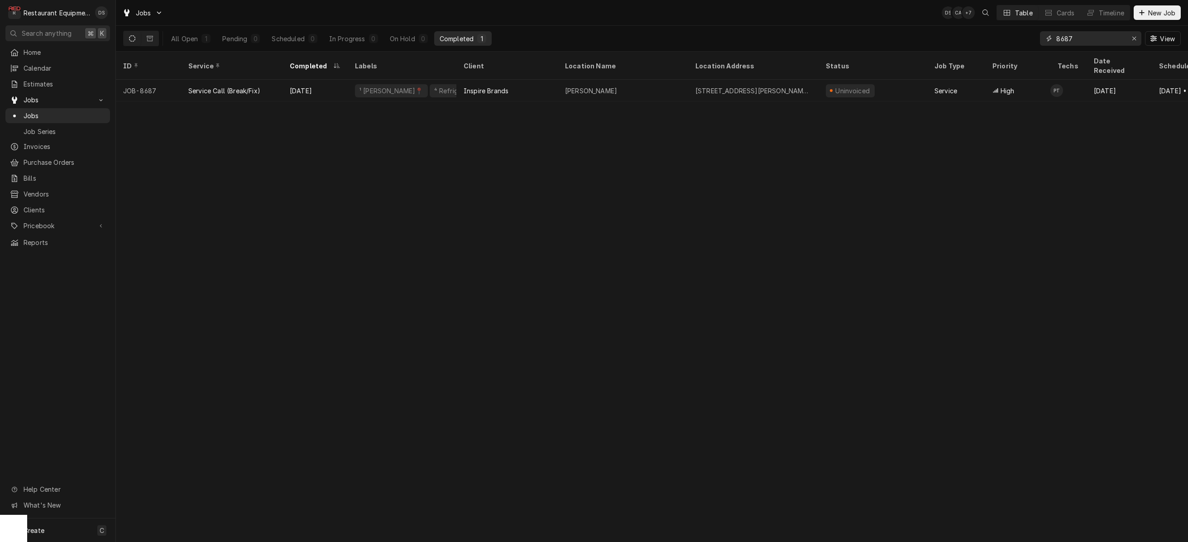
click at [1093, 38] on input "8687" at bounding box center [1090, 38] width 68 height 14
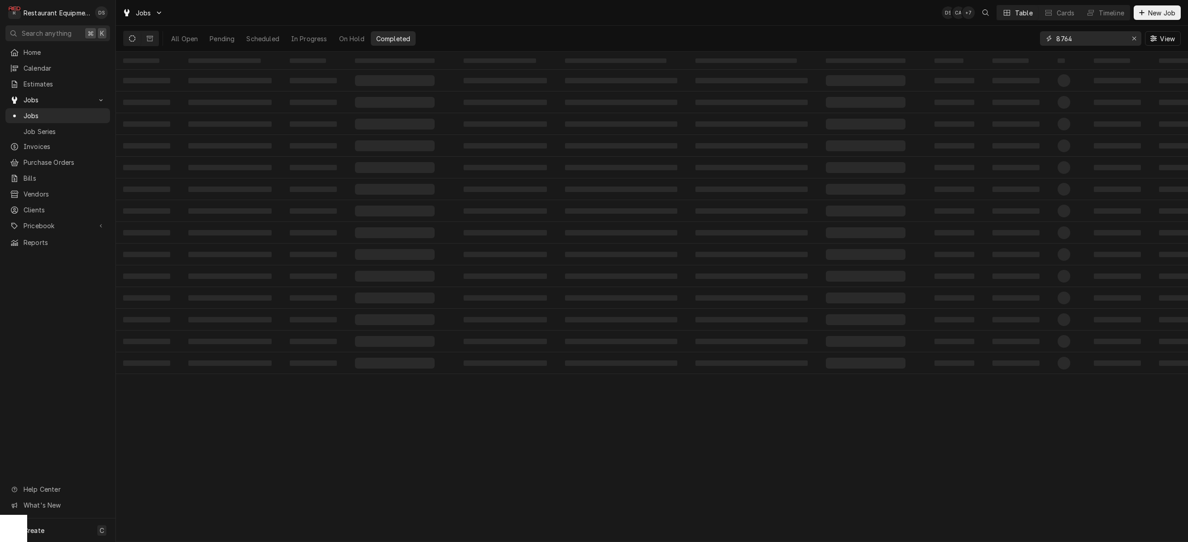
type input "8764"
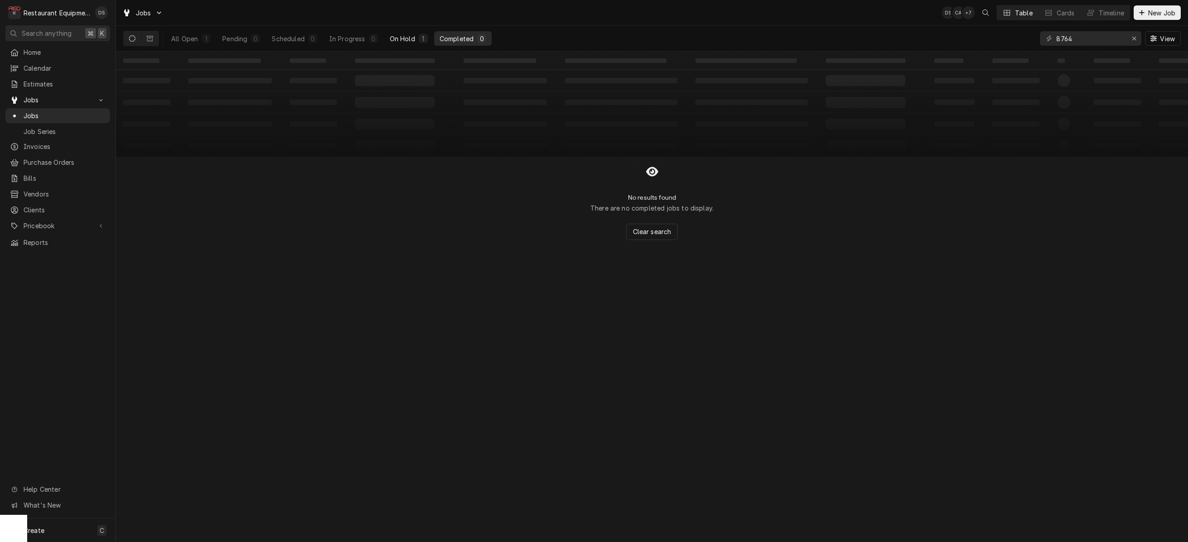
click at [419, 36] on div "1" at bounding box center [423, 38] width 9 height 9
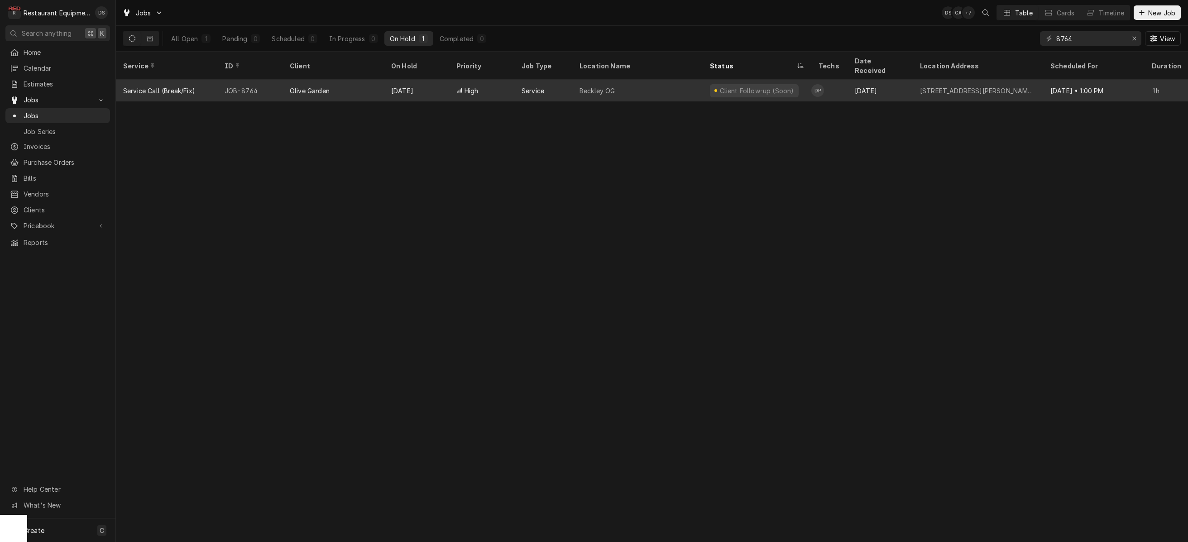
click at [696, 80] on div "Beckley OG" at bounding box center [637, 91] width 130 height 22
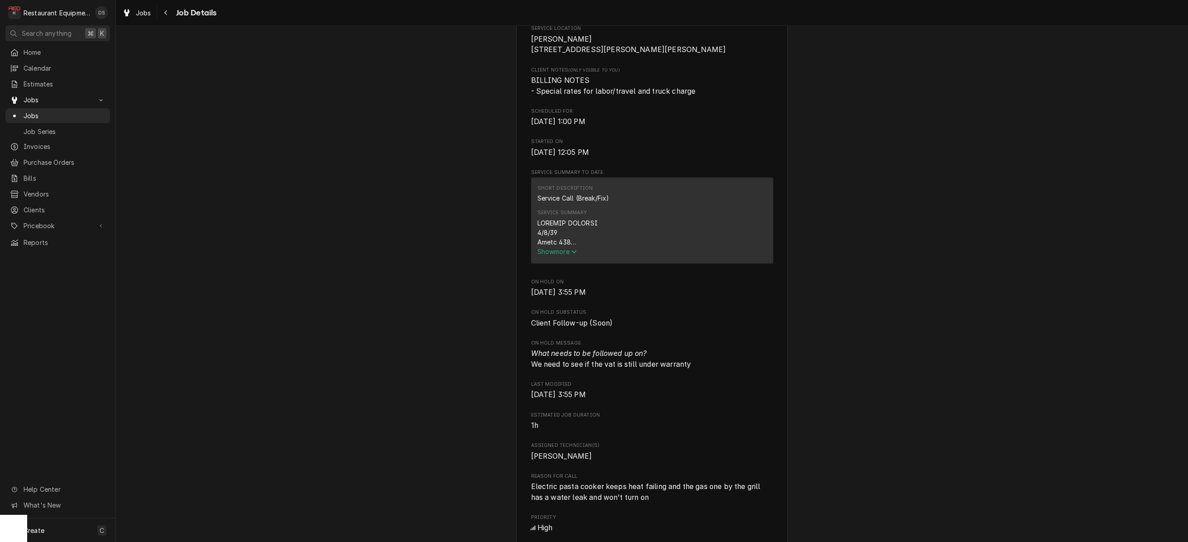
scroll to position [235, 0]
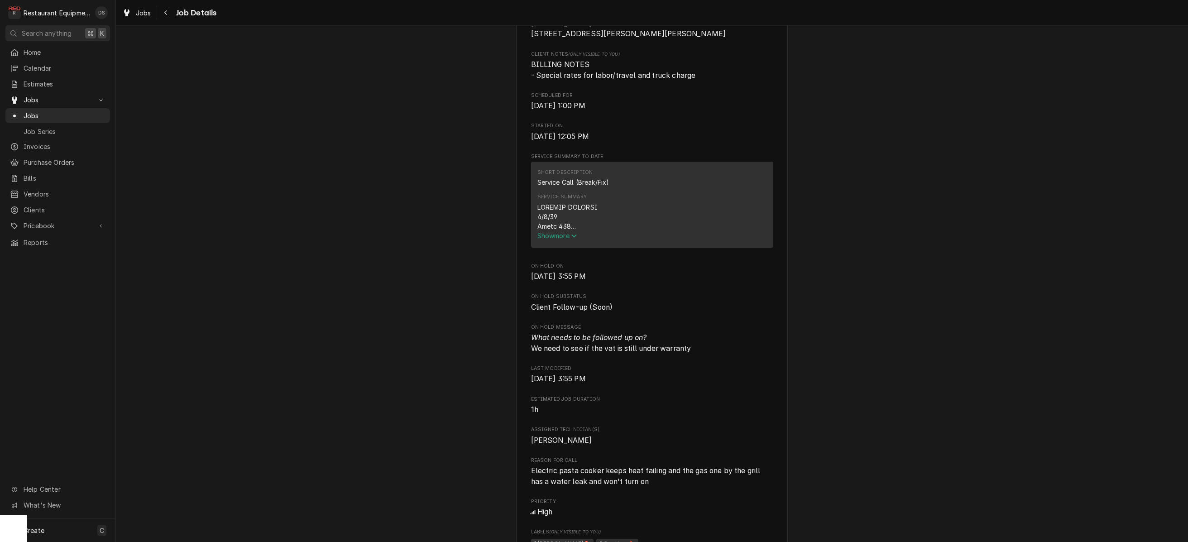
click at [565, 239] on span "Show more" at bounding box center [557, 236] width 40 height 8
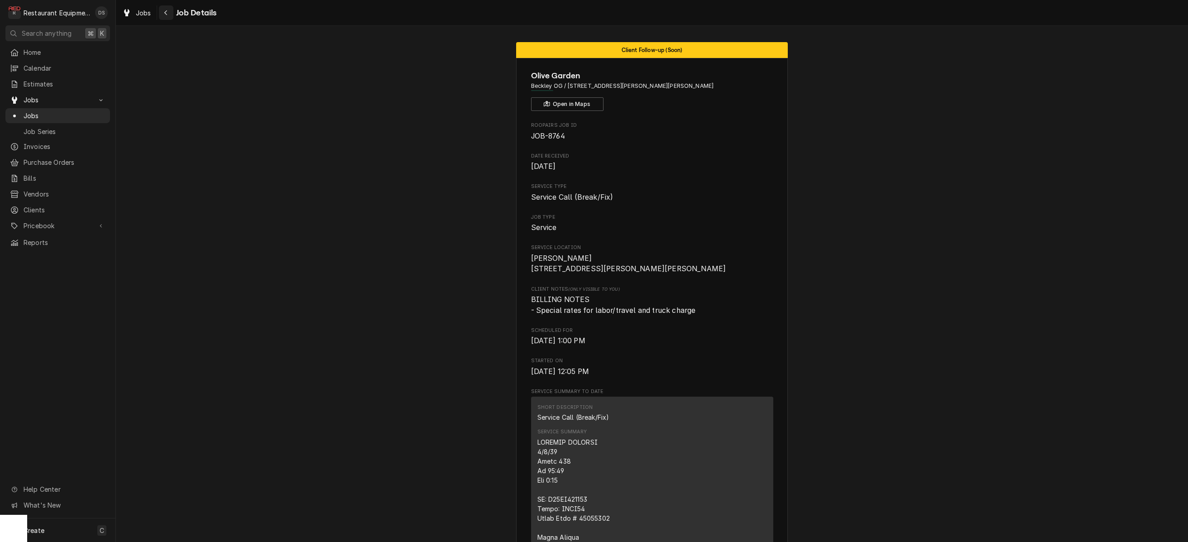
scroll to position [0, 0]
click at [167, 12] on icon "Navigate back" at bounding box center [166, 13] width 4 height 6
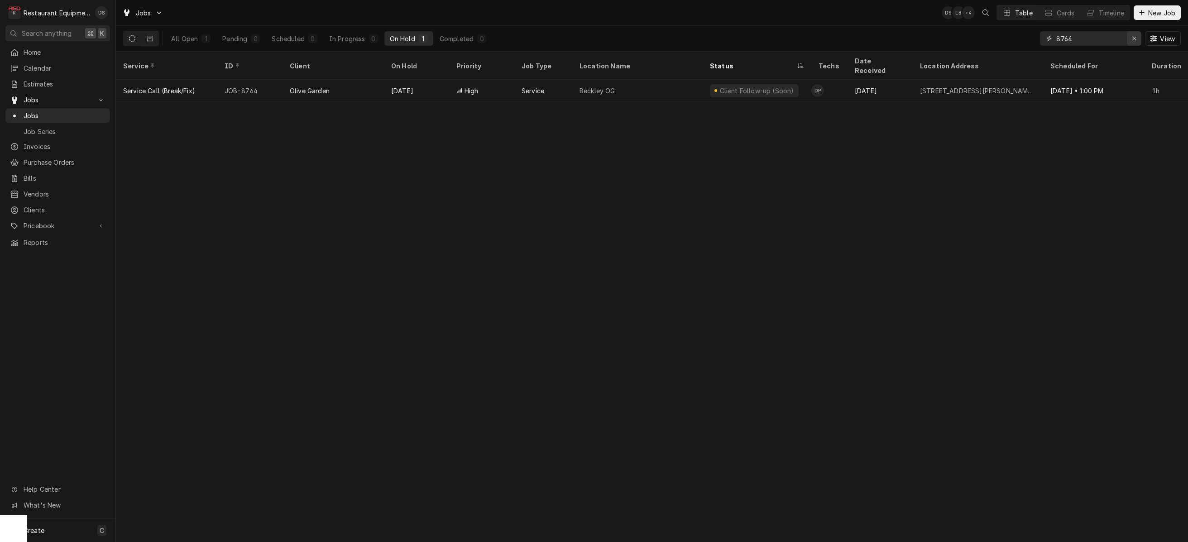
click at [1132, 38] on icon "Erase input" at bounding box center [1134, 38] width 5 height 6
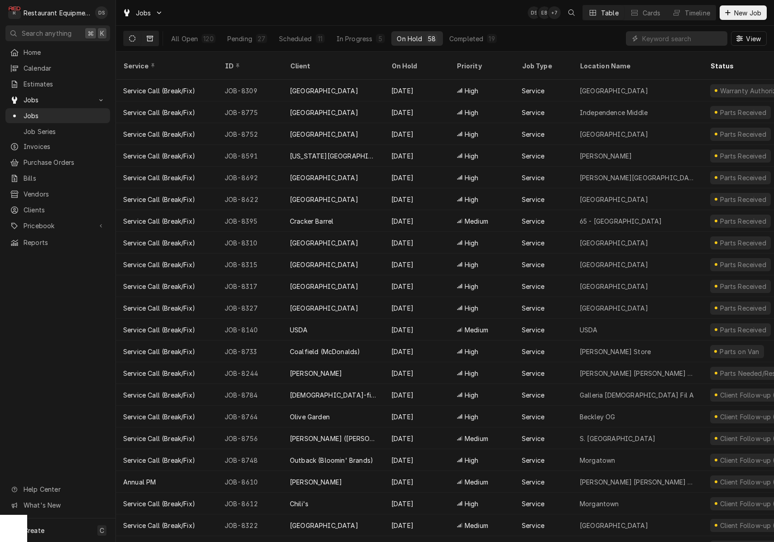
click at [148, 40] on icon "Dynamic Content Wrapper" at bounding box center [150, 38] width 6 height 6
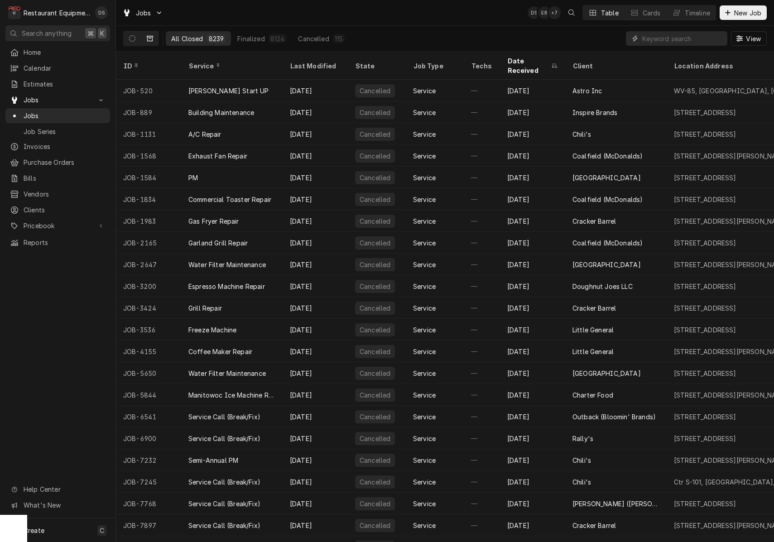
click at [674, 40] on input "Dynamic Content Wrapper" at bounding box center [682, 38] width 81 height 14
click at [532, 59] on div "Date Received" at bounding box center [528, 65] width 42 height 19
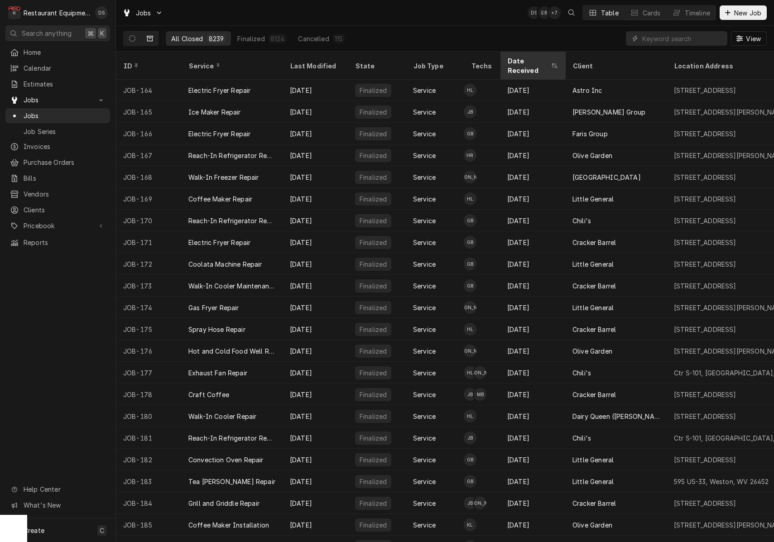
scroll to position [3436, 0]
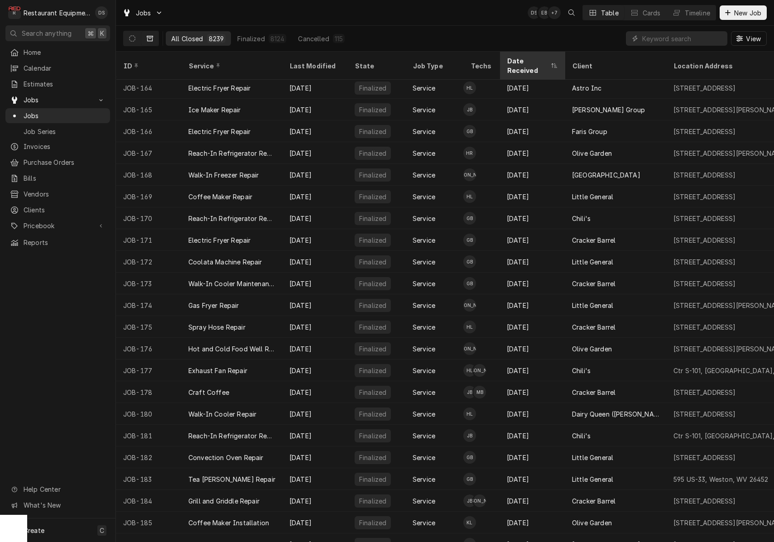
click at [526, 59] on div "Date Received" at bounding box center [528, 65] width 42 height 19
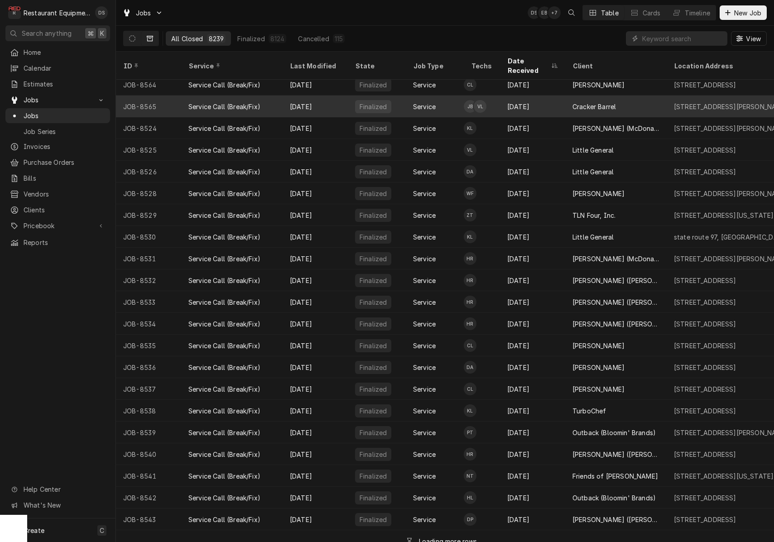
scroll to position [4, 0]
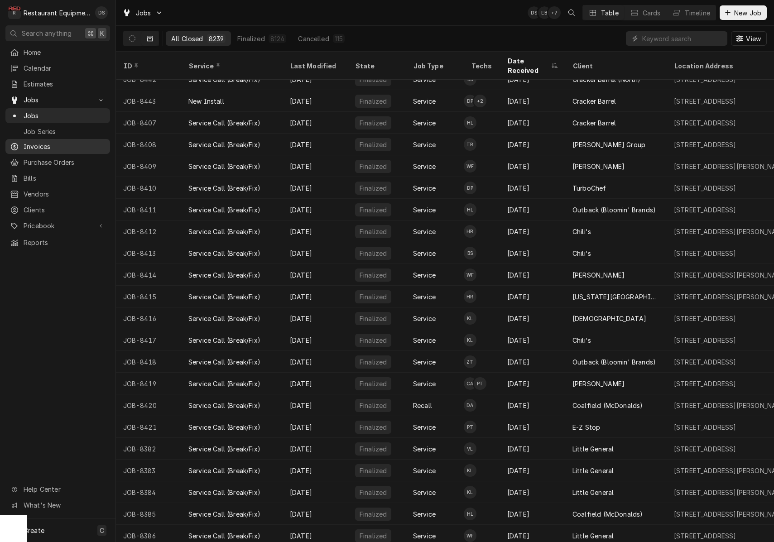
click at [45, 142] on span "Invoices" at bounding box center [65, 147] width 82 height 10
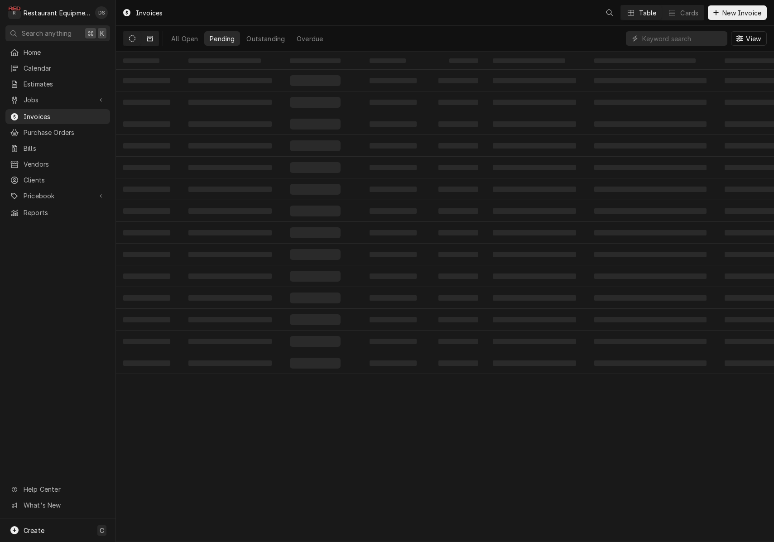
click at [151, 38] on icon "Dynamic Content Wrapper" at bounding box center [150, 38] width 6 height 6
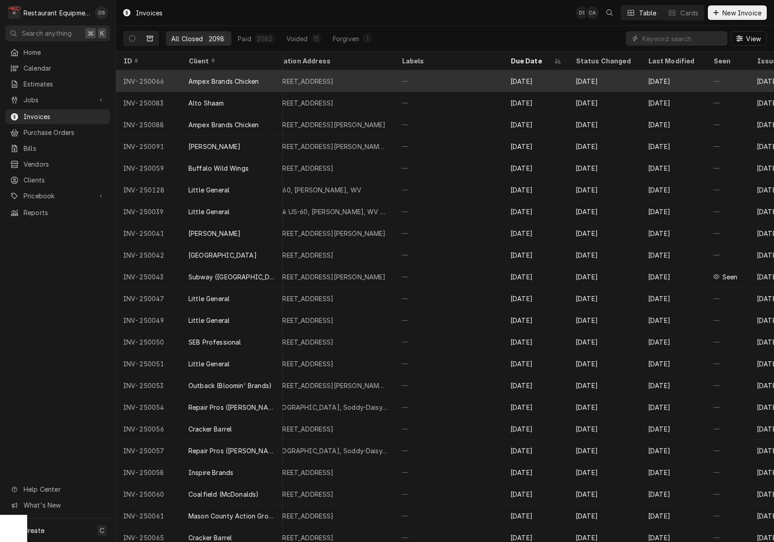
scroll to position [0, 377]
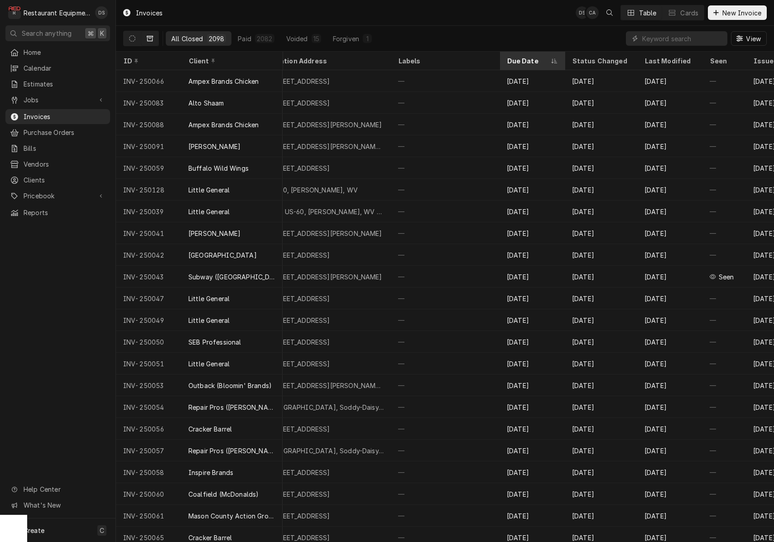
click at [522, 57] on div "Due Date" at bounding box center [528, 61] width 42 height 10
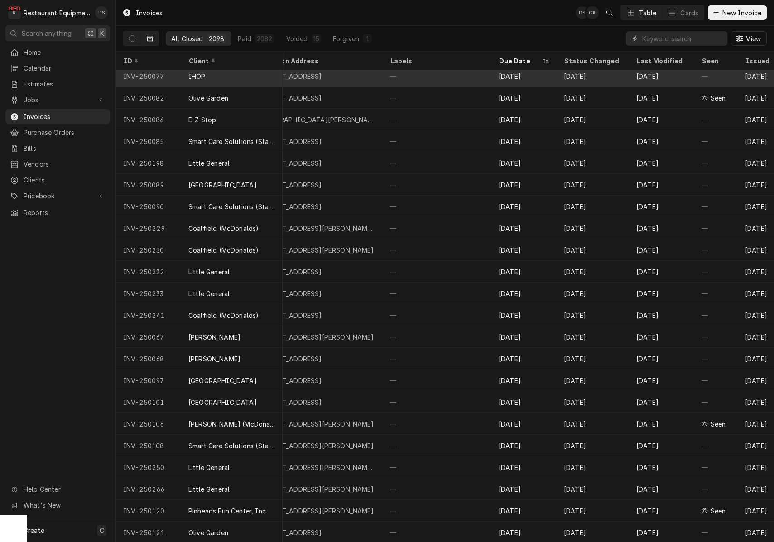
scroll to position [1288, 385]
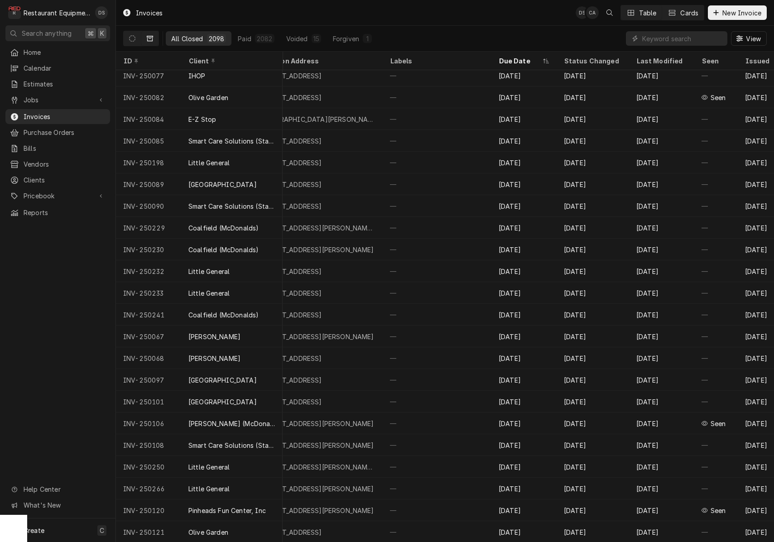
click at [684, 13] on div "Cards" at bounding box center [689, 13] width 18 height 10
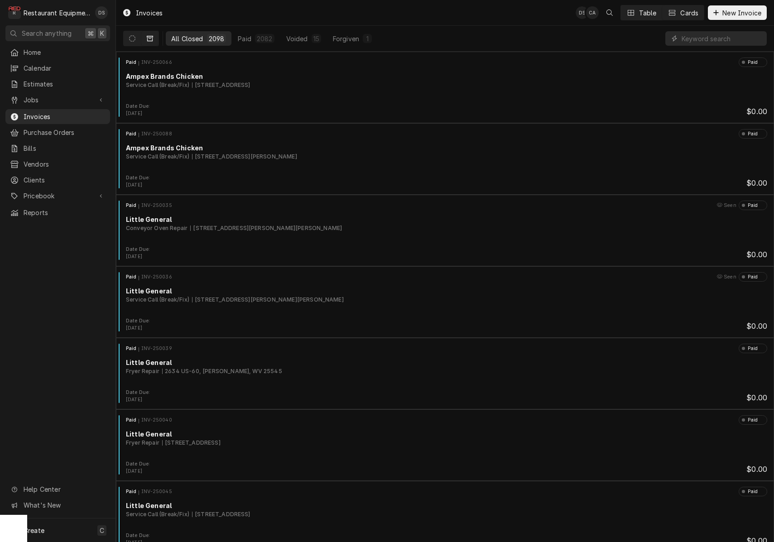
click at [653, 12] on div "Table" at bounding box center [648, 13] width 18 height 10
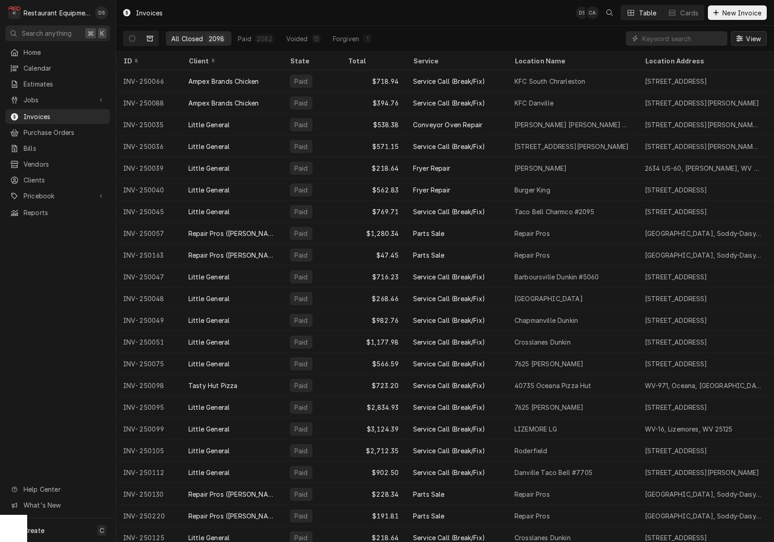
click at [742, 38] on icon "Dynamic Content Wrapper" at bounding box center [739, 38] width 6 height 6
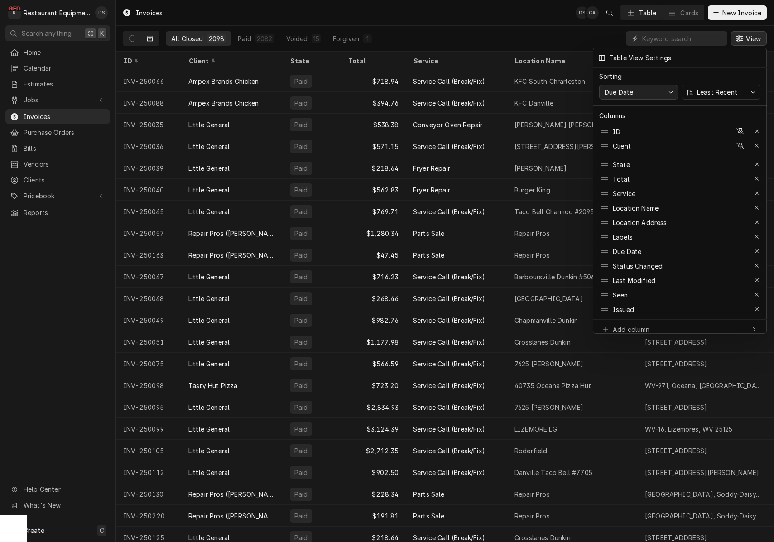
click at [667, 92] on div "button" at bounding box center [670, 92] width 7 height 7
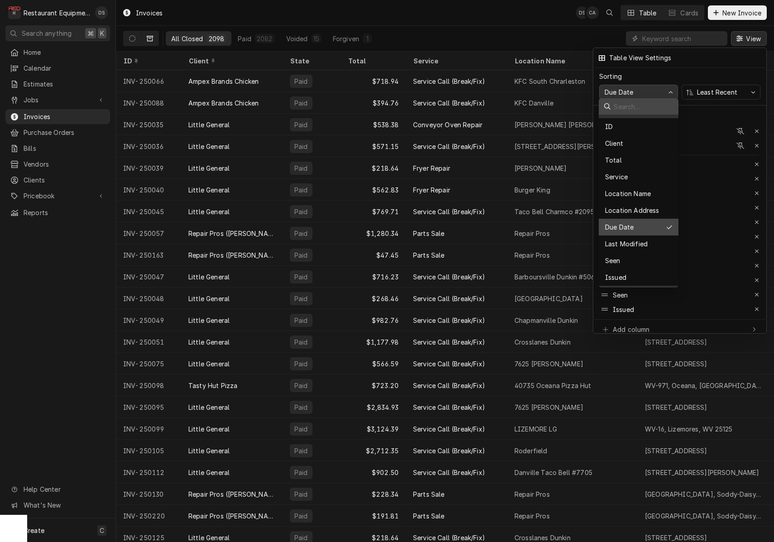
click at [667, 92] on button "Due Date" at bounding box center [638, 92] width 79 height 15
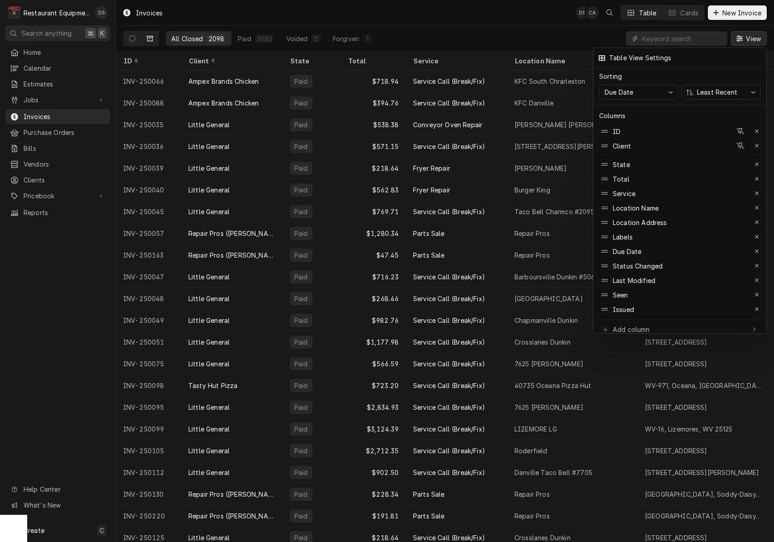
click at [565, 48] on div at bounding box center [387, 271] width 774 height 542
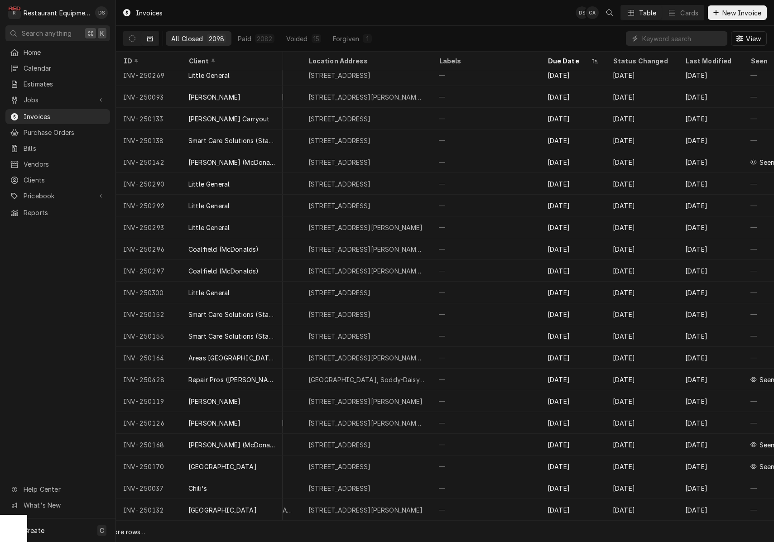
scroll to position [1939, 336]
click at [572, 60] on div "Due Date" at bounding box center [568, 61] width 42 height 10
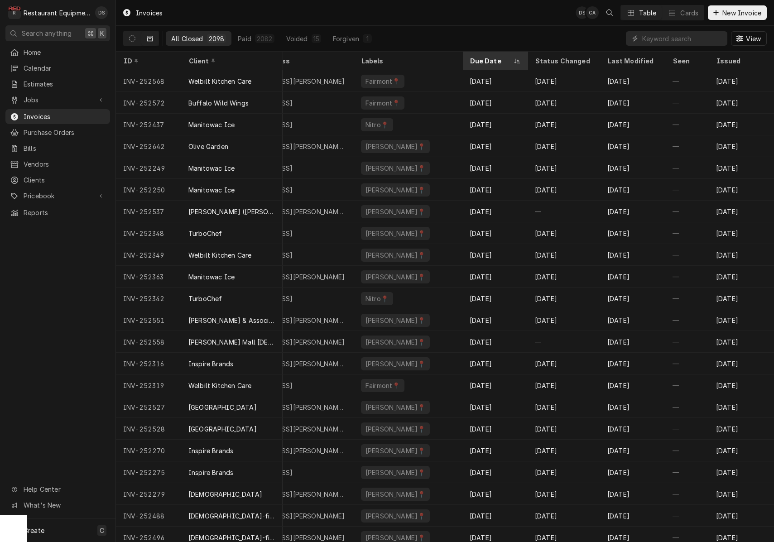
scroll to position [0, 414]
click at [487, 63] on div "Due Date" at bounding box center [490, 61] width 42 height 10
click at [487, 64] on div "Due Date" at bounding box center [495, 60] width 62 height 15
